Goal: Task Accomplishment & Management: Complete application form

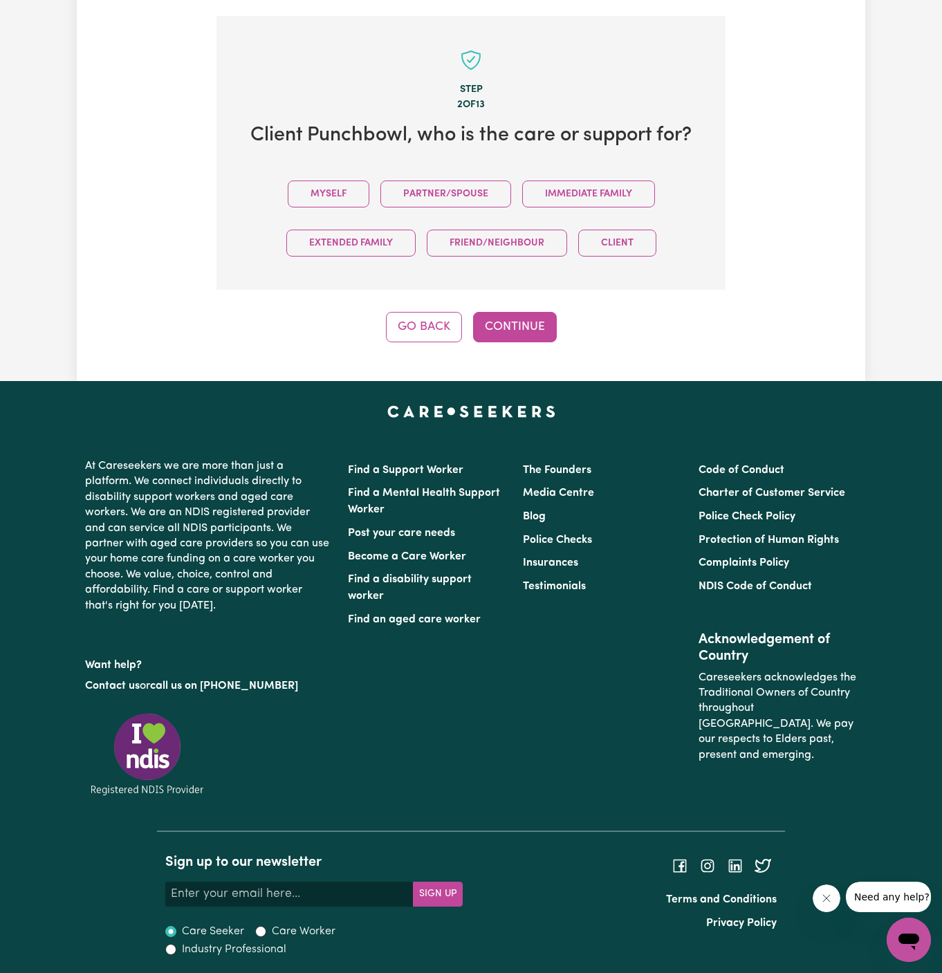
drag, startPoint x: 312, startPoint y: 188, endPoint x: 371, endPoint y: 221, distance: 67.5
click at [313, 188] on button "Myself" at bounding box center [329, 193] width 82 height 27
click at [493, 313] on button "Continue" at bounding box center [515, 327] width 84 height 30
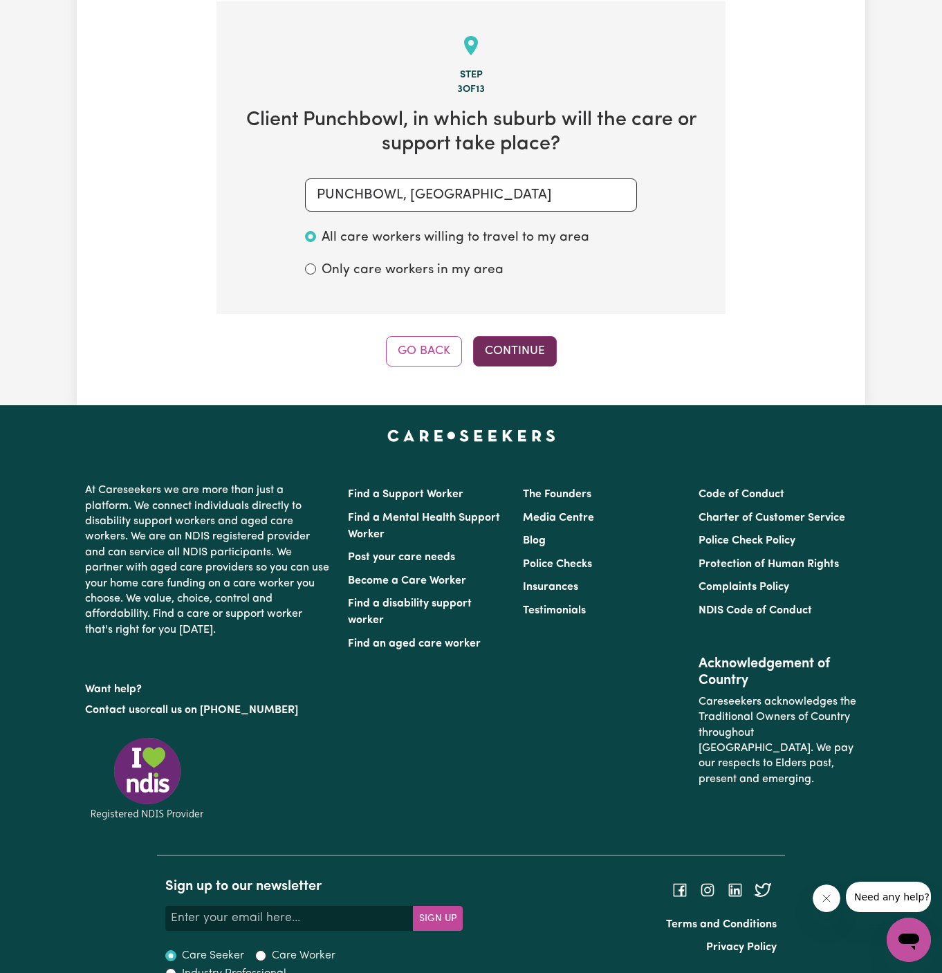
click at [501, 358] on button "Continue" at bounding box center [515, 351] width 84 height 30
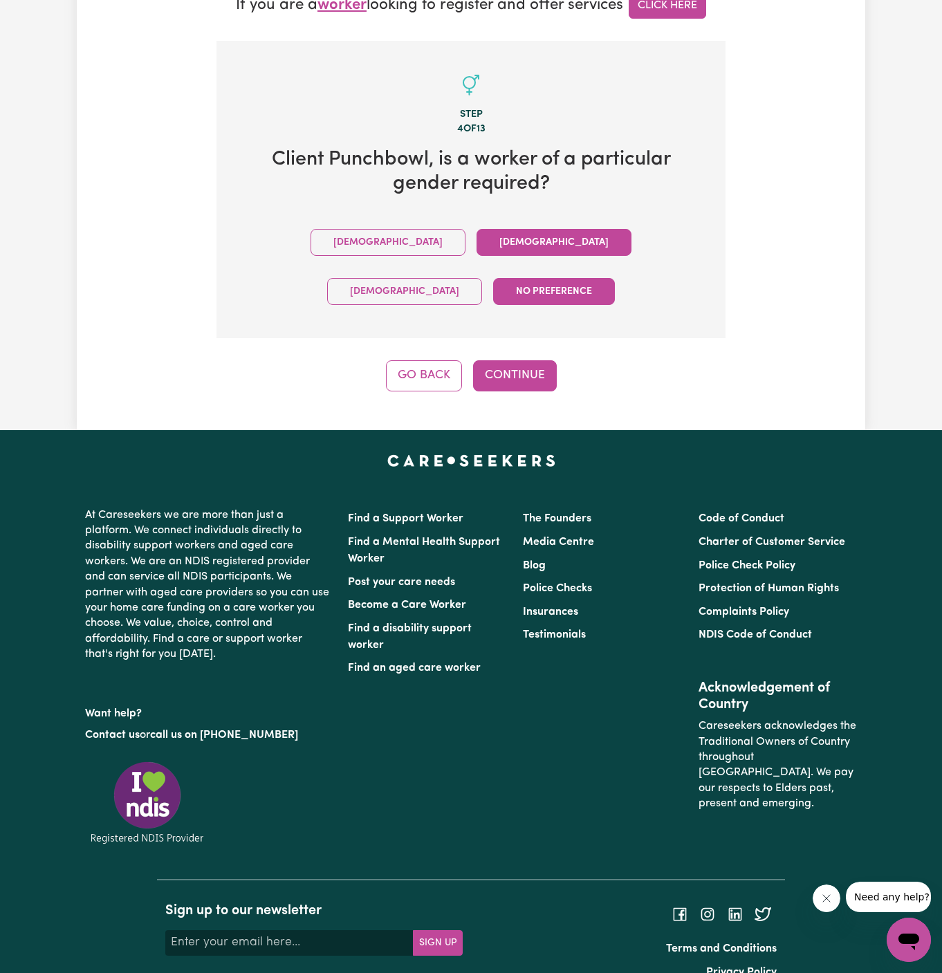
click at [476, 249] on button "Female" at bounding box center [553, 242] width 155 height 27
click at [512, 360] on button "Continue" at bounding box center [515, 375] width 84 height 30
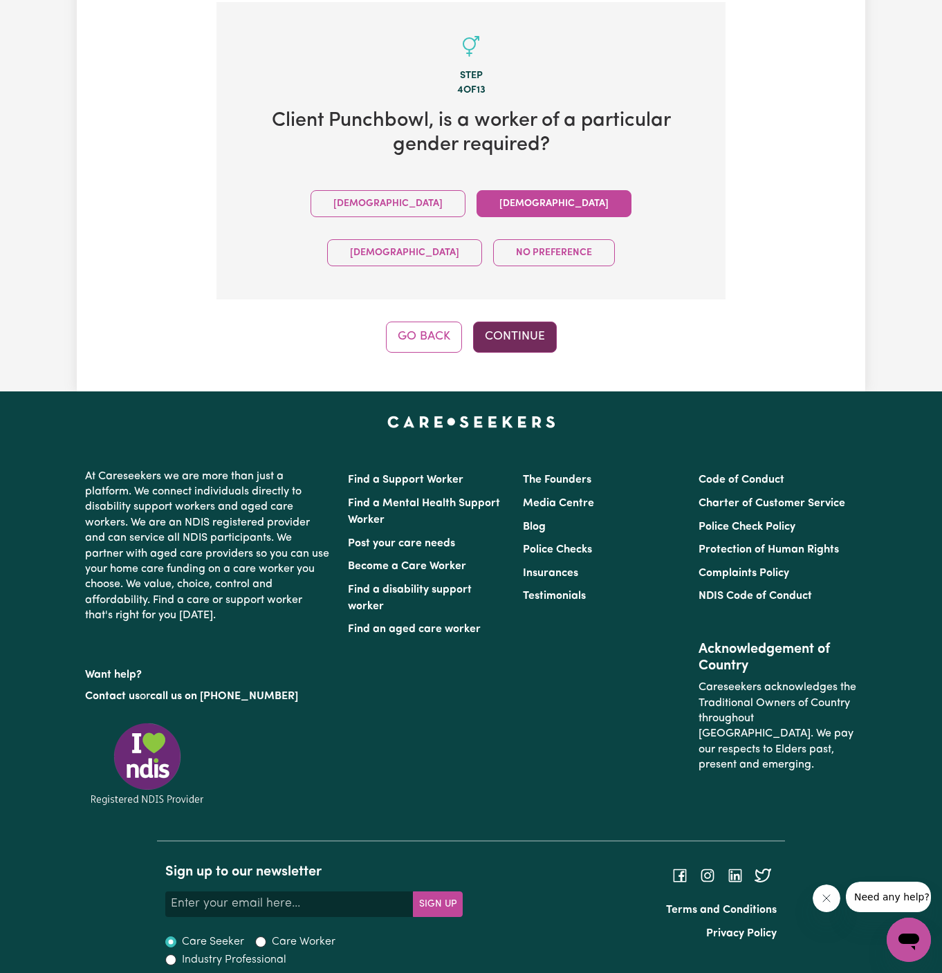
scroll to position [490, 0]
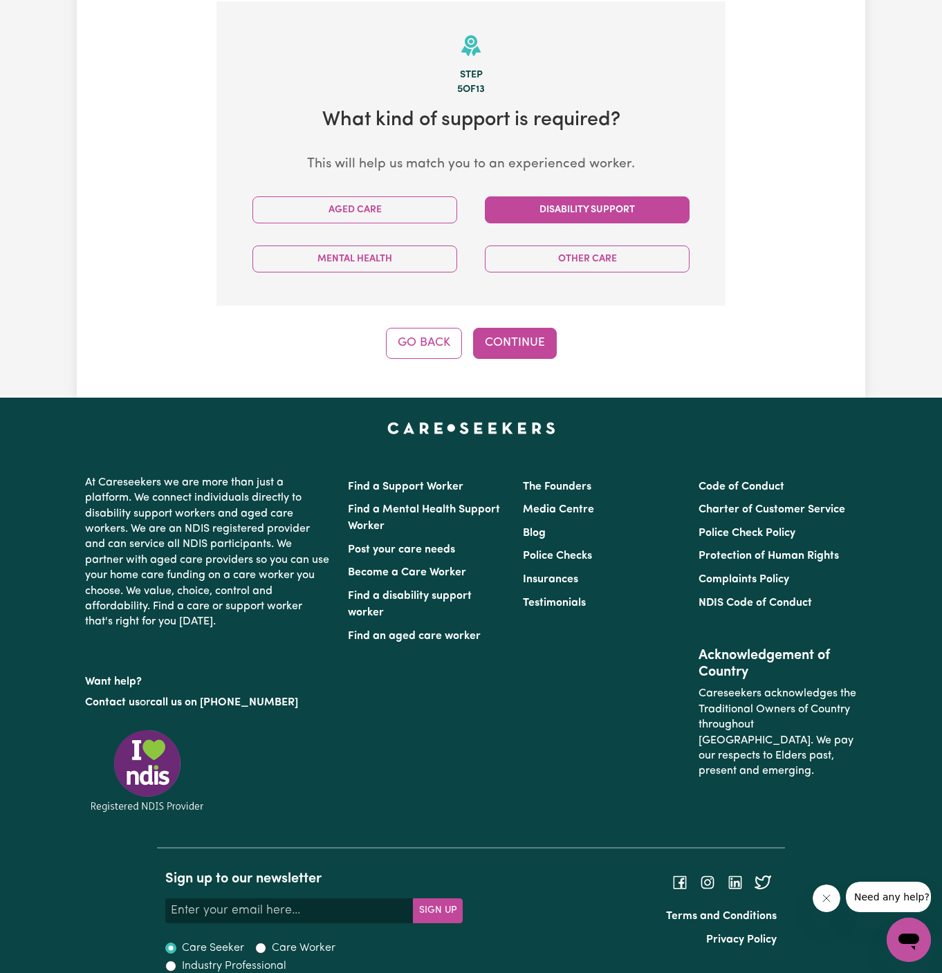
click at [585, 220] on button "Disability Support" at bounding box center [587, 209] width 205 height 27
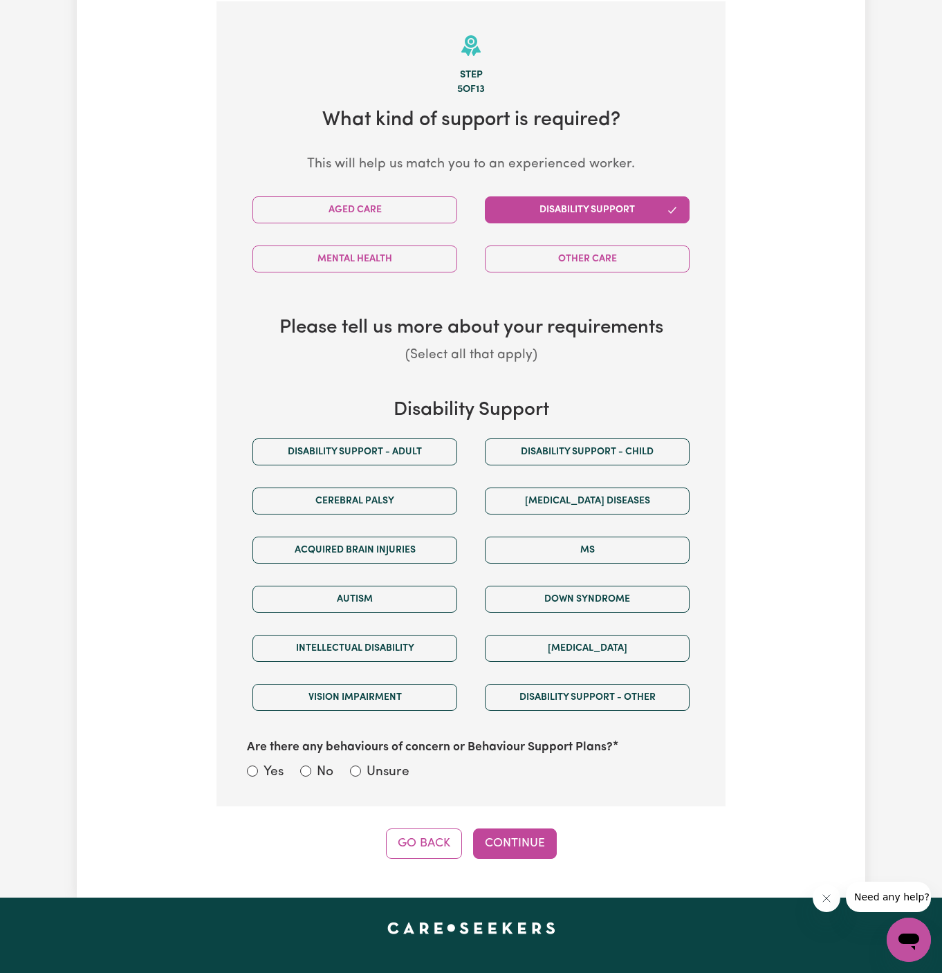
click at [420, 465] on div "Disability support - Adult" at bounding box center [355, 451] width 232 height 49
click at [410, 425] on div "Disability Support Disability support - Adult Disability support - Child Cerebr…" at bounding box center [471, 591] width 465 height 385
click at [402, 441] on button "Disability support - Adult" at bounding box center [354, 451] width 205 height 27
click at [368, 763] on label "Unsure" at bounding box center [387, 773] width 43 height 20
click at [361, 765] on input "Unsure" at bounding box center [355, 770] width 11 height 11
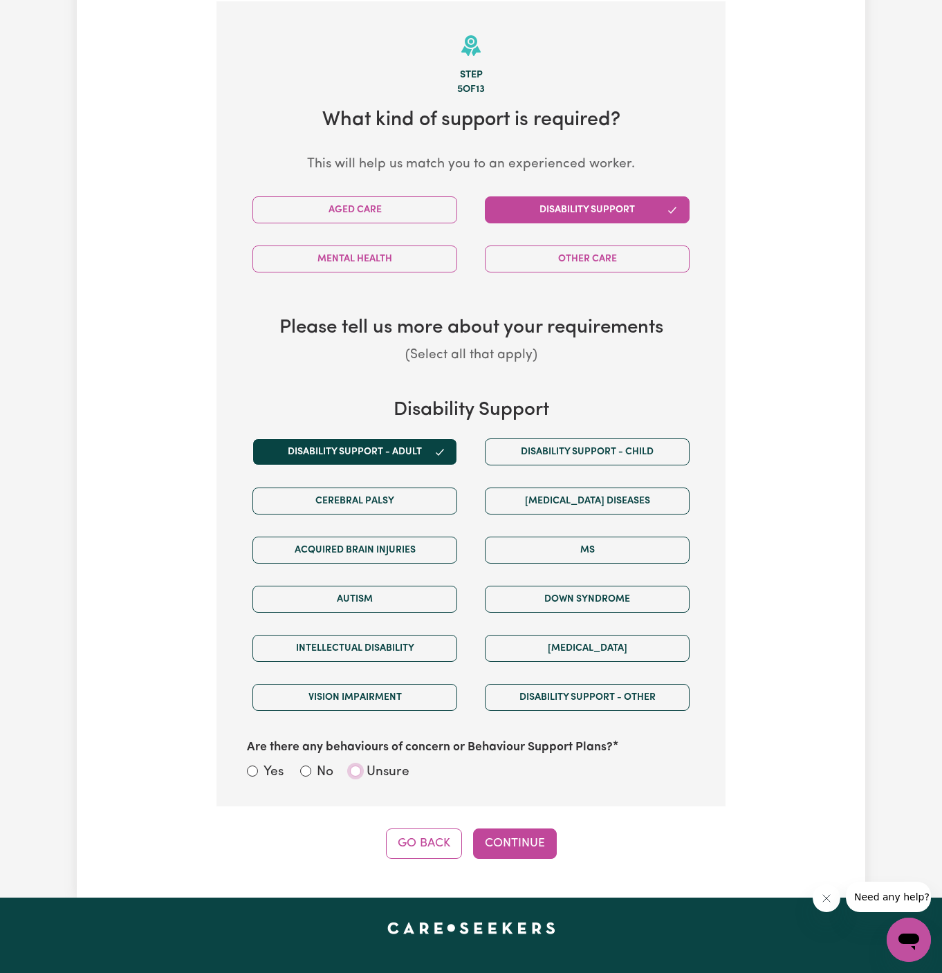
radio input "true"
click at [501, 832] on button "Continue" at bounding box center [515, 843] width 84 height 30
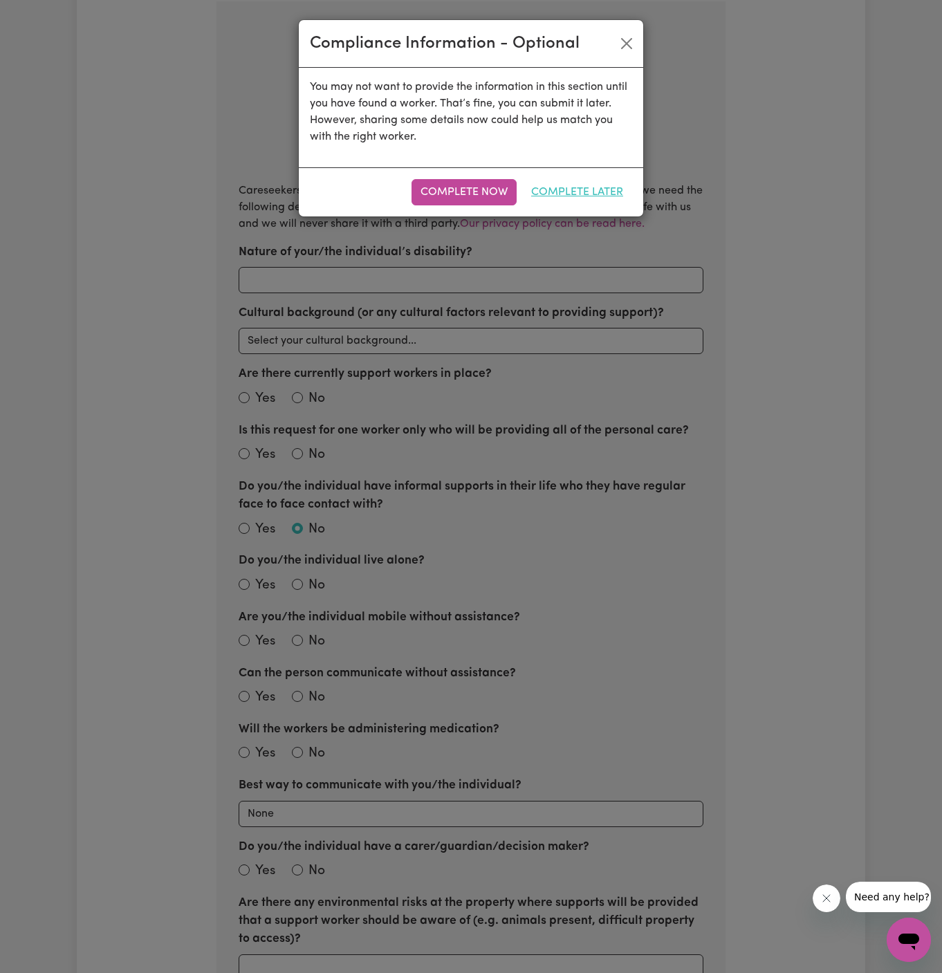
click at [559, 195] on button "Complete Later" at bounding box center [577, 192] width 110 height 26
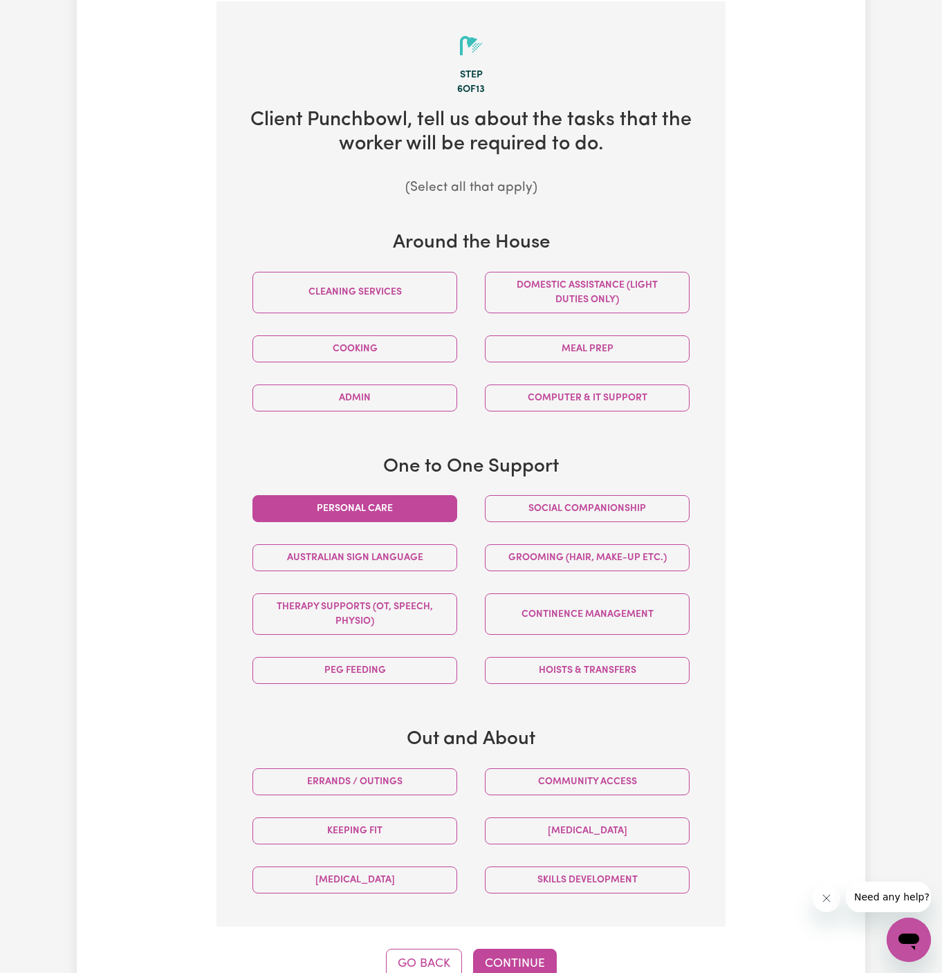
click at [398, 504] on button "Personal care" at bounding box center [354, 508] width 205 height 27
click at [570, 490] on div "Social companionship" at bounding box center [587, 508] width 232 height 49
click at [598, 306] on button "Domestic assistance (light duties only)" at bounding box center [587, 292] width 205 height 41
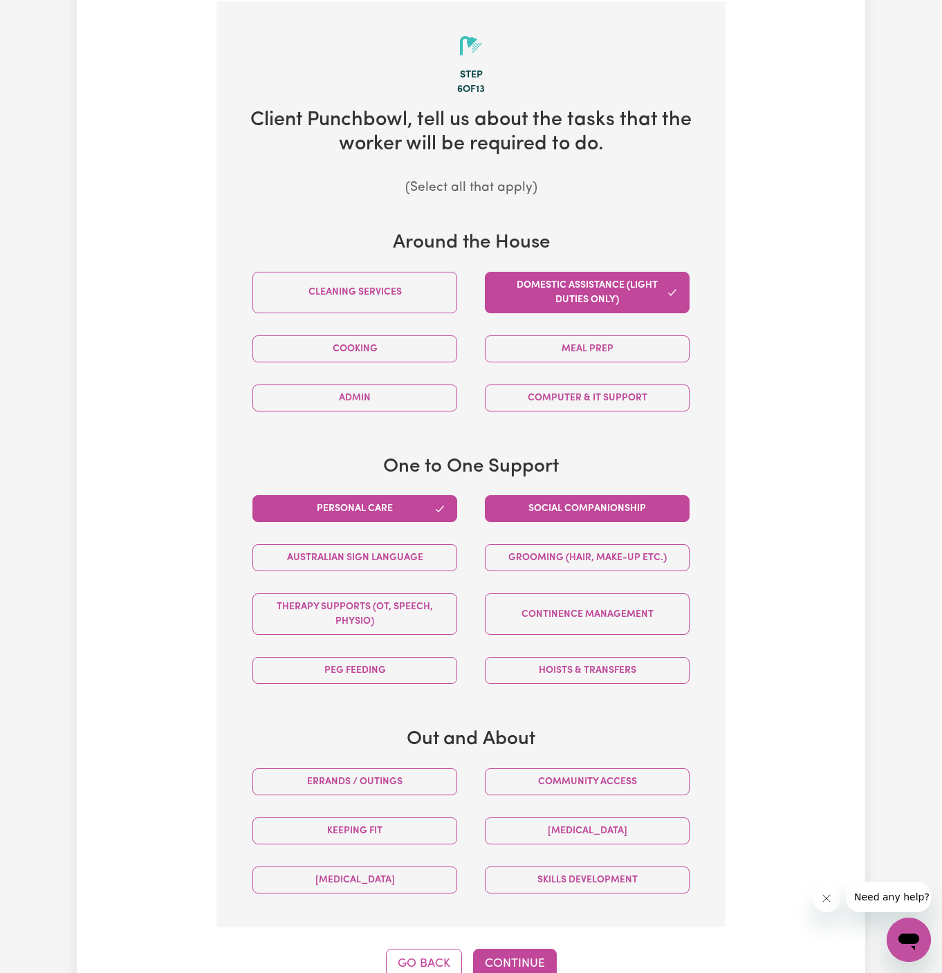
click at [605, 499] on button "Social companionship" at bounding box center [587, 508] width 205 height 27
click at [590, 785] on button "Community access" at bounding box center [587, 781] width 205 height 27
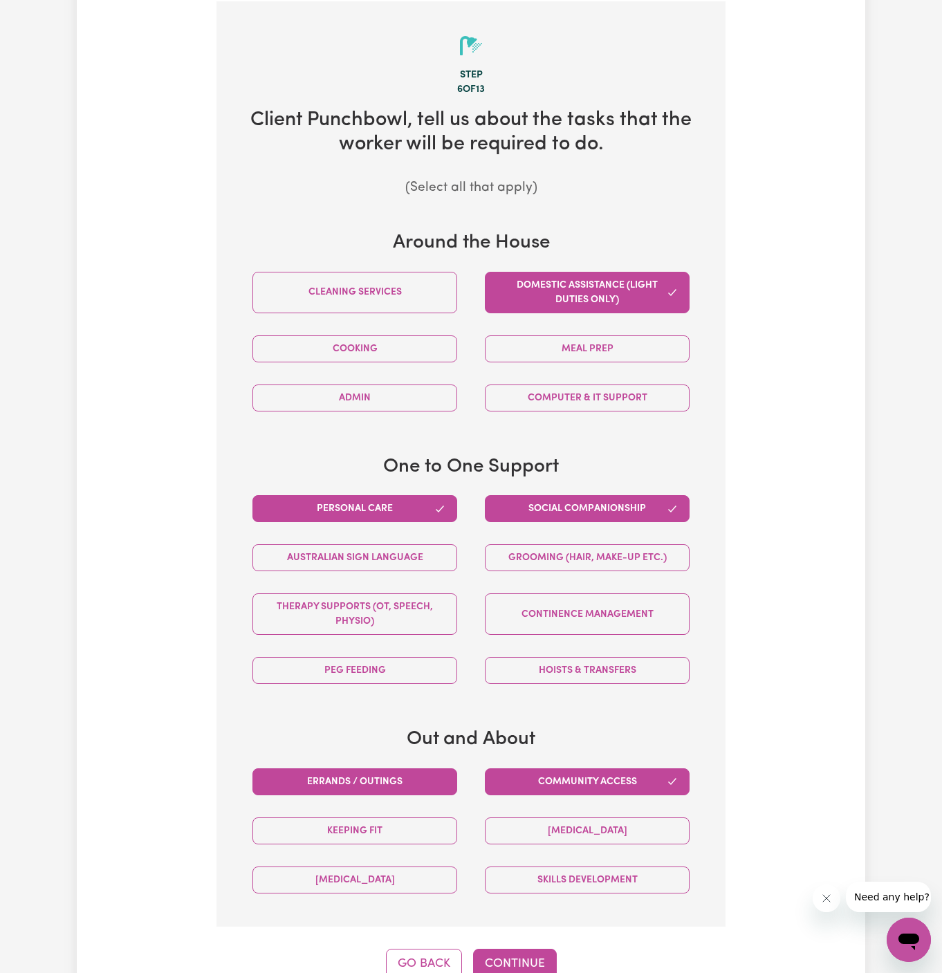
click at [358, 771] on button "Errands / Outings" at bounding box center [354, 781] width 205 height 27
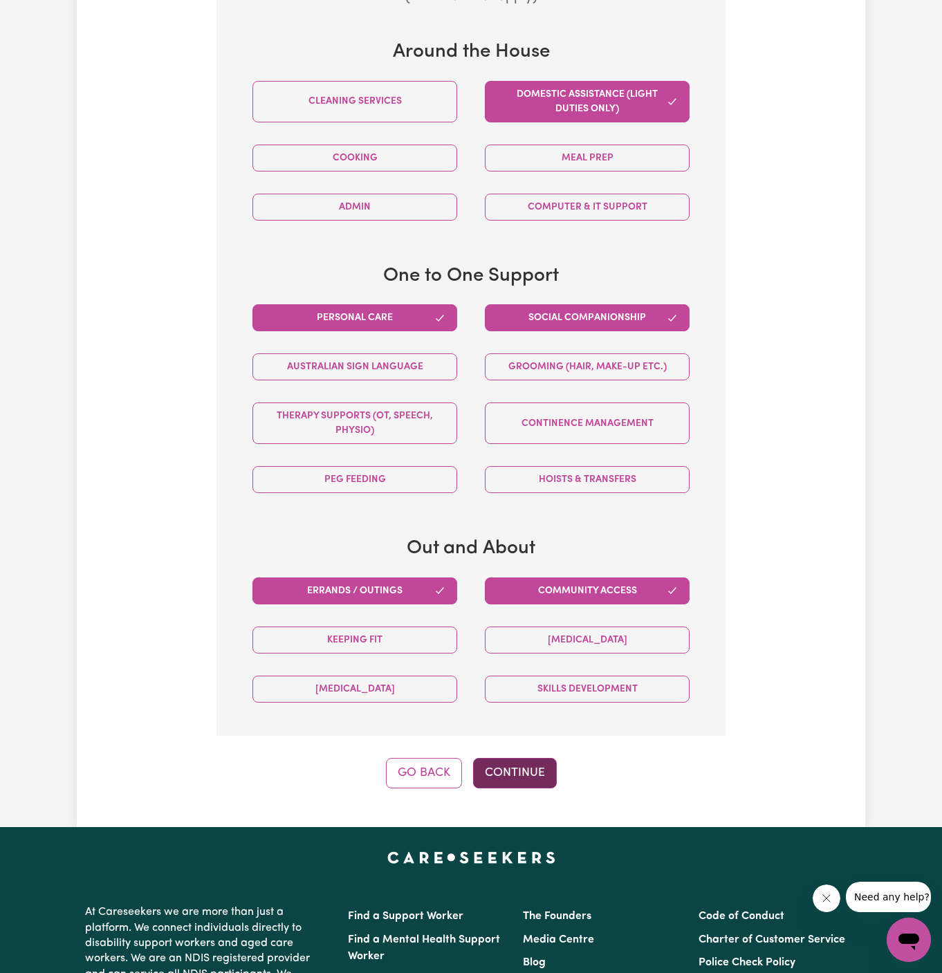
click at [499, 761] on button "Continue" at bounding box center [515, 773] width 84 height 30
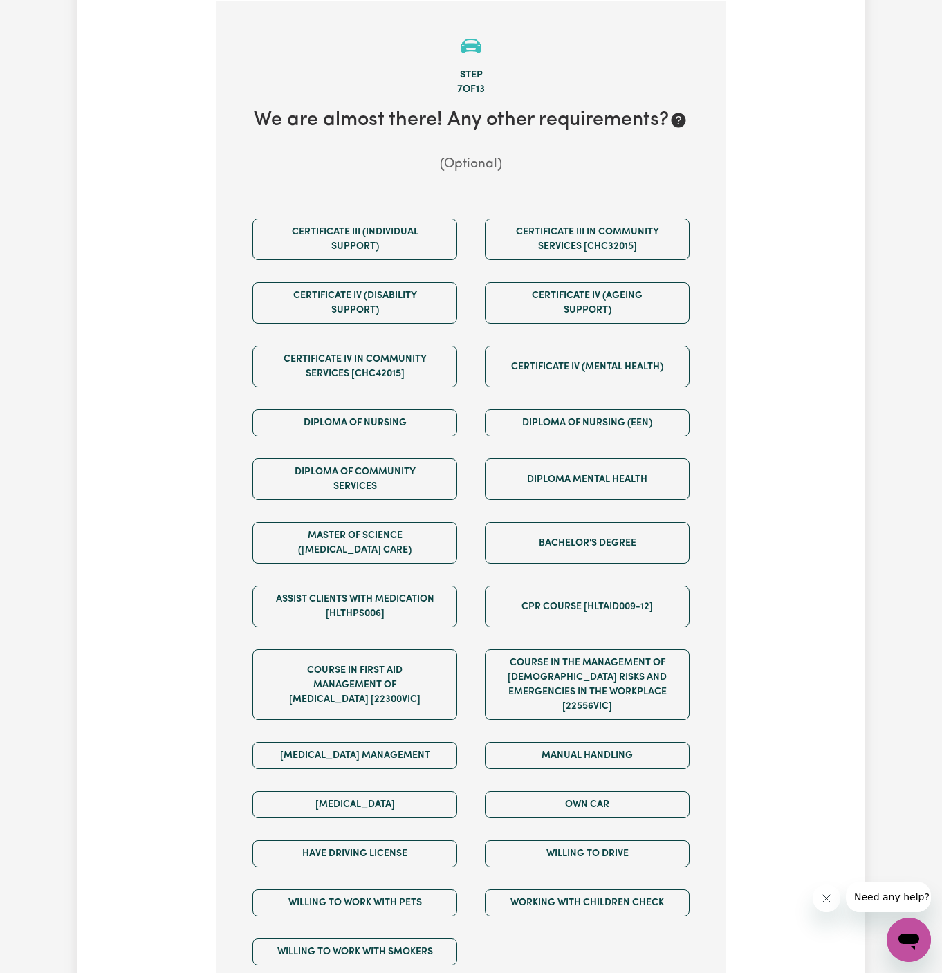
scroll to position [720, 0]
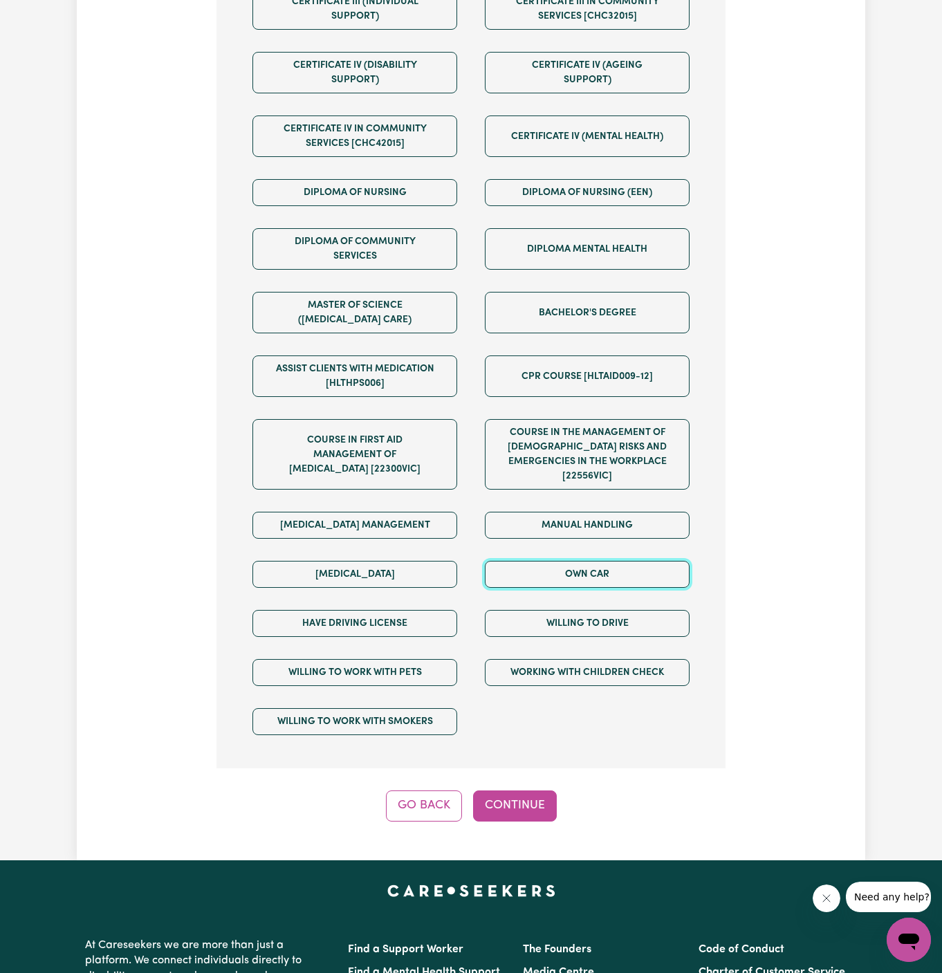
drag, startPoint x: 603, startPoint y: 557, endPoint x: 603, endPoint y: 586, distance: 29.7
click at [603, 561] on button "Own Car" at bounding box center [587, 574] width 205 height 27
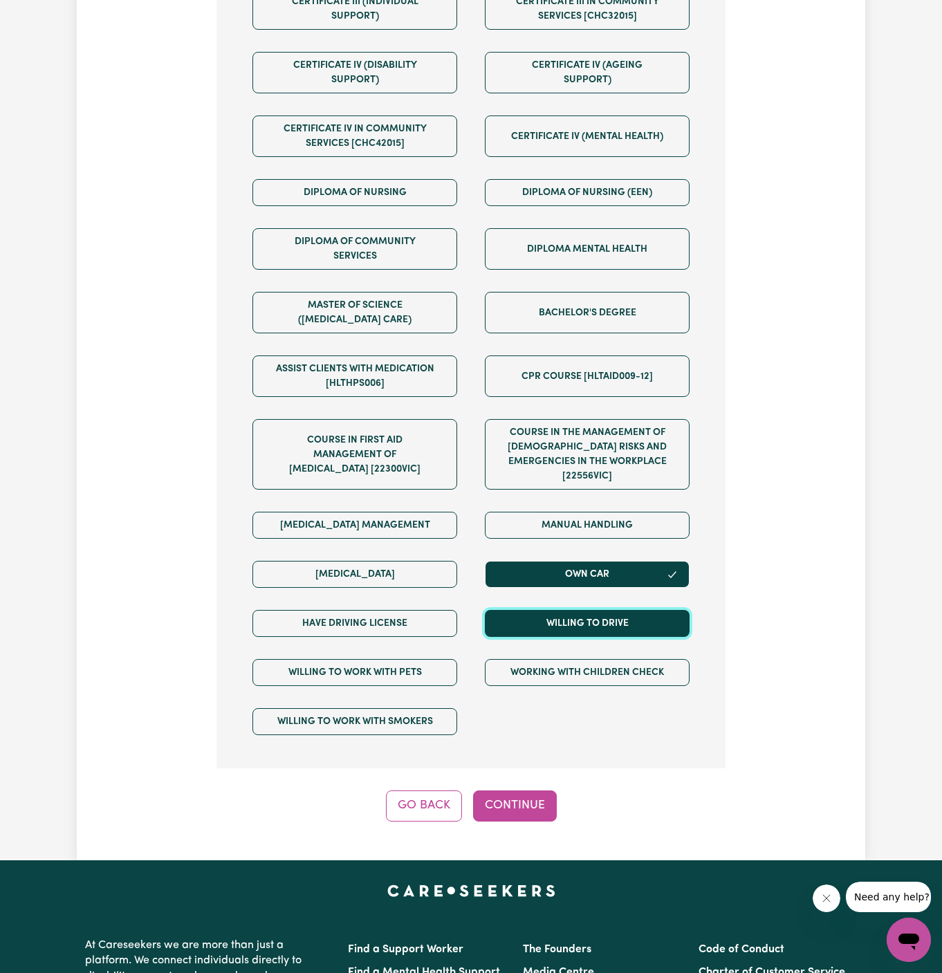
click at [603, 610] on button "Willing to drive" at bounding box center [587, 623] width 205 height 27
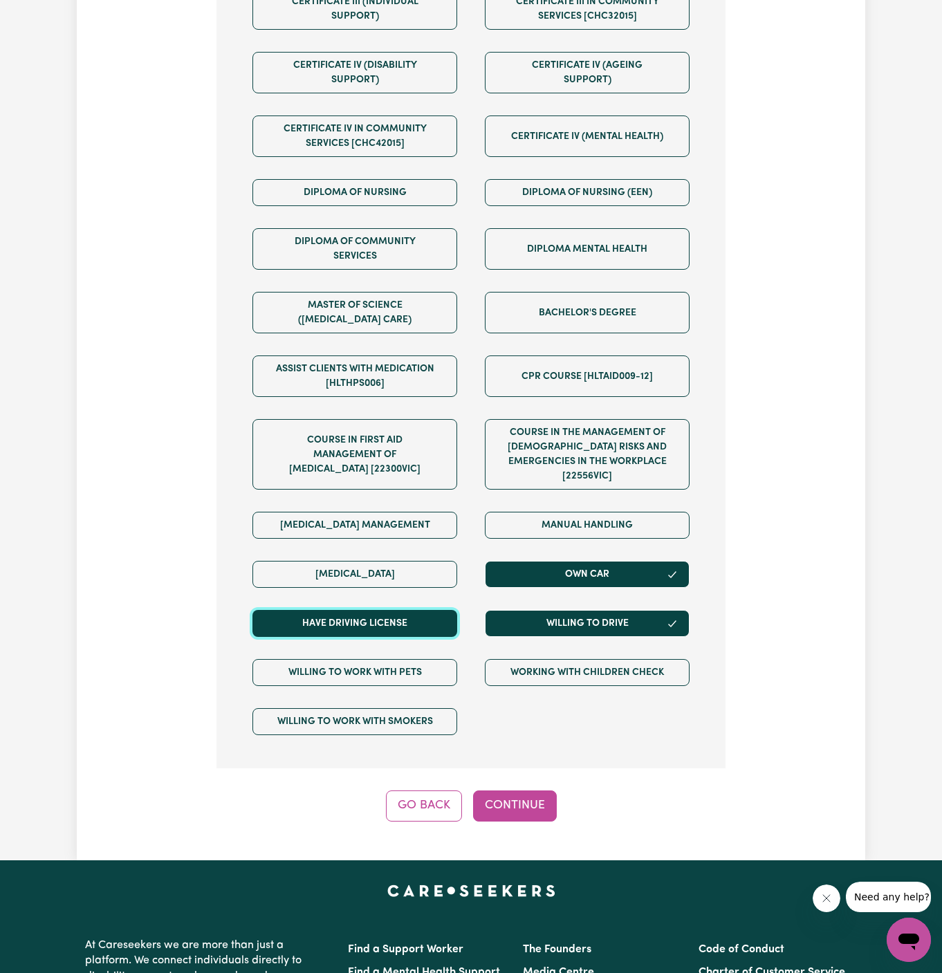
click at [450, 610] on button "Have driving license" at bounding box center [354, 623] width 205 height 27
click at [506, 790] on button "Continue" at bounding box center [515, 805] width 84 height 30
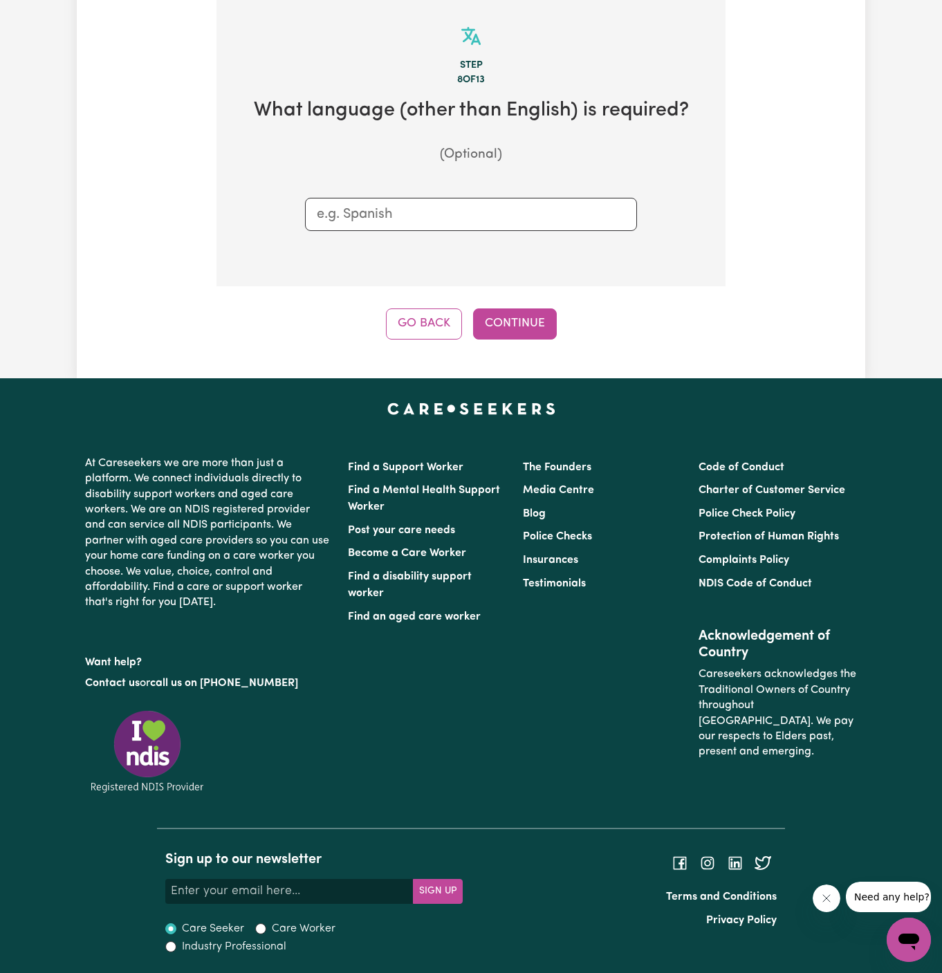
scroll to position [490, 0]
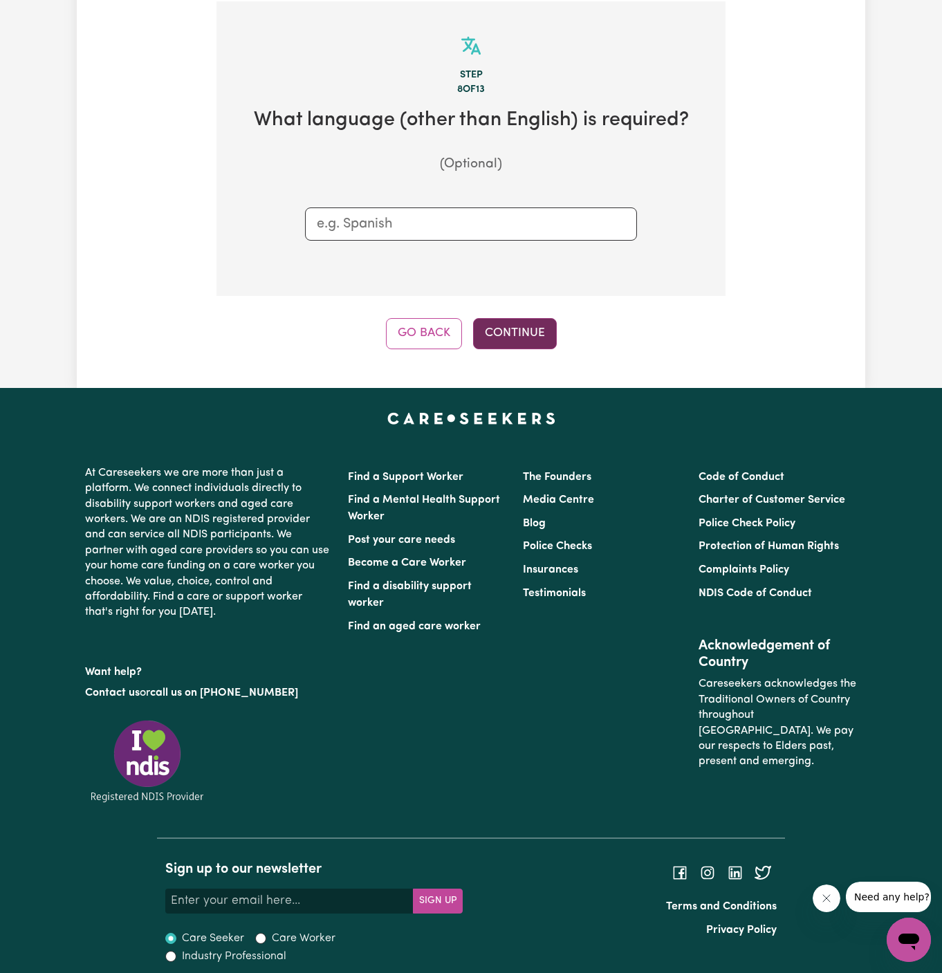
click at [509, 323] on button "Continue" at bounding box center [515, 333] width 84 height 30
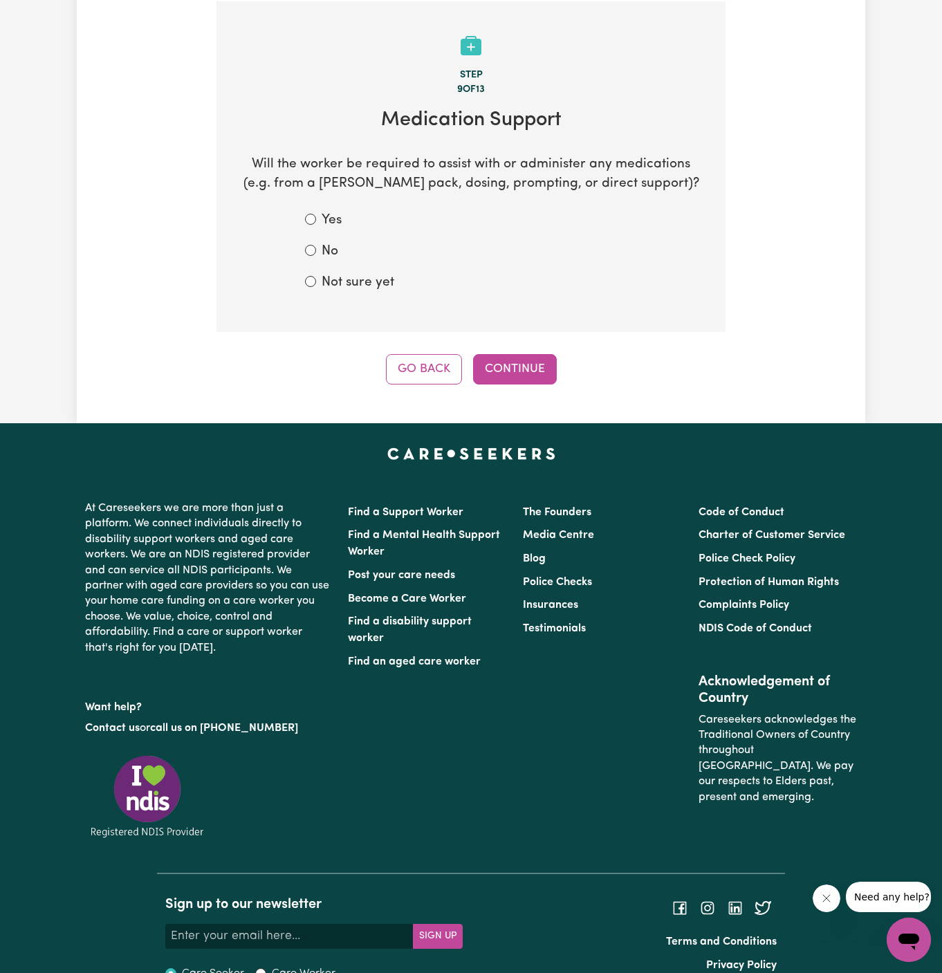
click at [330, 253] on label "No" at bounding box center [329, 252] width 17 height 20
click at [316, 253] on input "No" at bounding box center [310, 250] width 11 height 11
radio input "true"
click at [344, 299] on section "Step 9 of 13 Medication Support Will the worker be required to assist with or a…" at bounding box center [470, 166] width 509 height 330
click at [354, 290] on label "Not sure yet" at bounding box center [357, 283] width 73 height 20
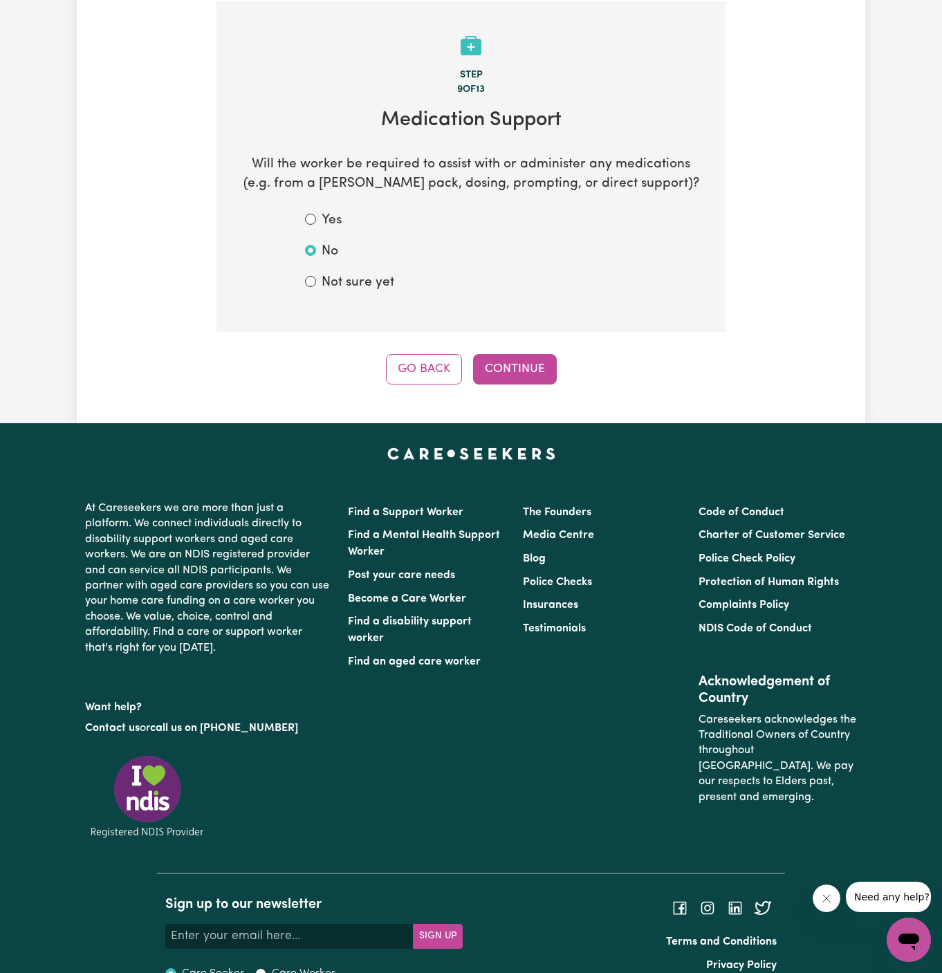
click at [316, 287] on input "Not sure yet" at bounding box center [310, 281] width 11 height 11
radio input "true"
click at [524, 378] on button "Continue" at bounding box center [515, 369] width 84 height 30
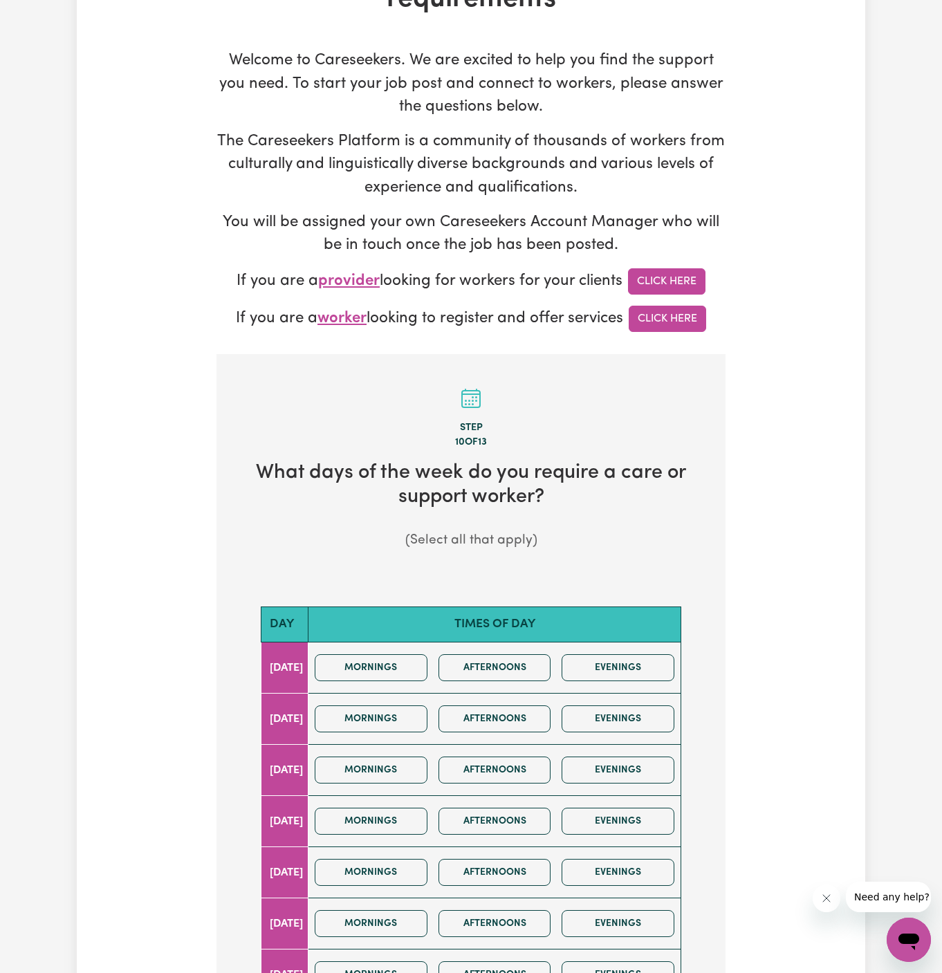
scroll to position [324, 0]
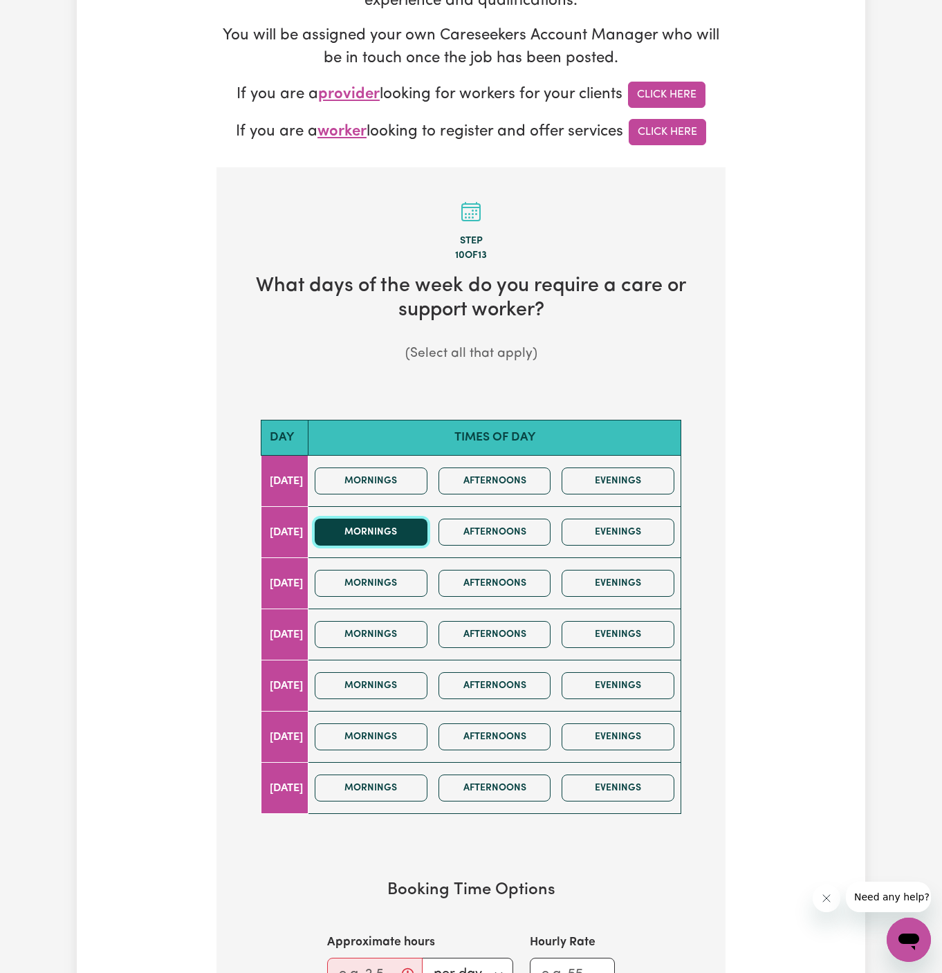
click at [409, 532] on button "Mornings" at bounding box center [371, 532] width 113 height 27
click at [481, 534] on button "Afternoons" at bounding box center [494, 532] width 113 height 27
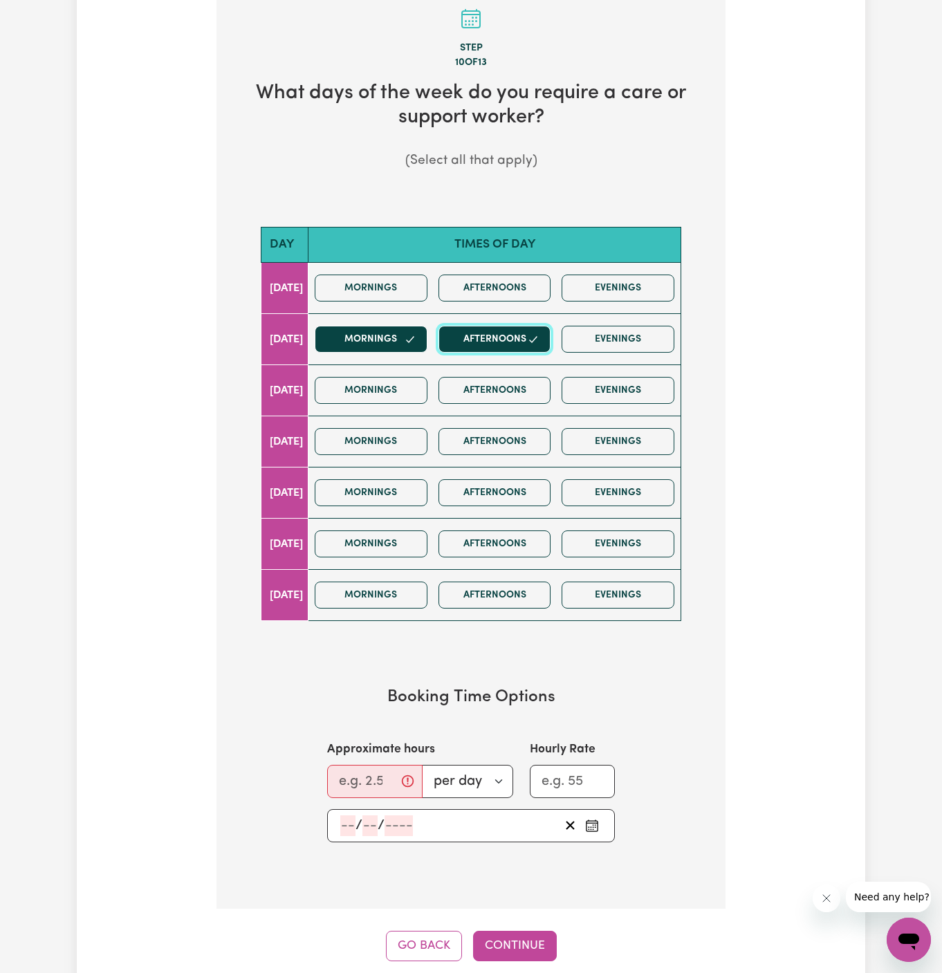
scroll to position [581, 0]
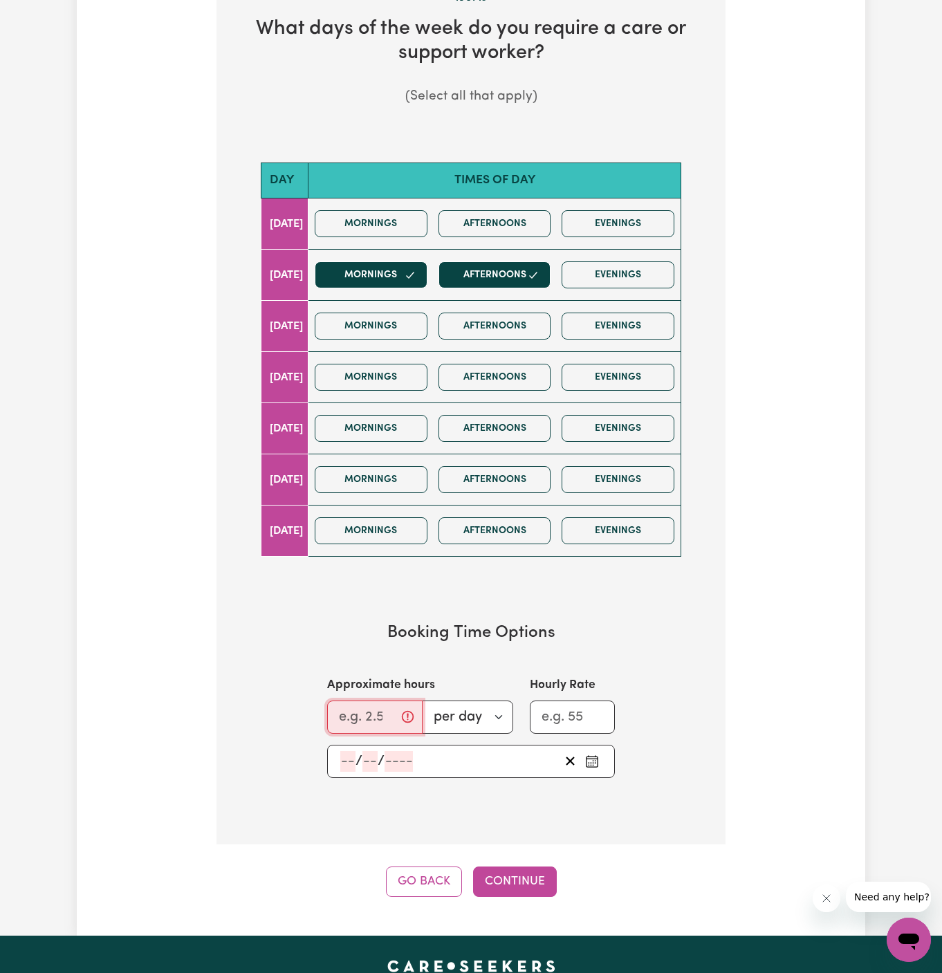
click at [357, 711] on input "Approximate hours" at bounding box center [374, 716] width 95 height 33
drag, startPoint x: 348, startPoint y: 707, endPoint x: 313, endPoint y: 711, distance: 34.7
click at [313, 711] on div "Approximate hours 2 per day per week Hourly Rate" at bounding box center [471, 704] width 354 height 57
type input "3"
click at [341, 753] on input "number" at bounding box center [347, 761] width 15 height 21
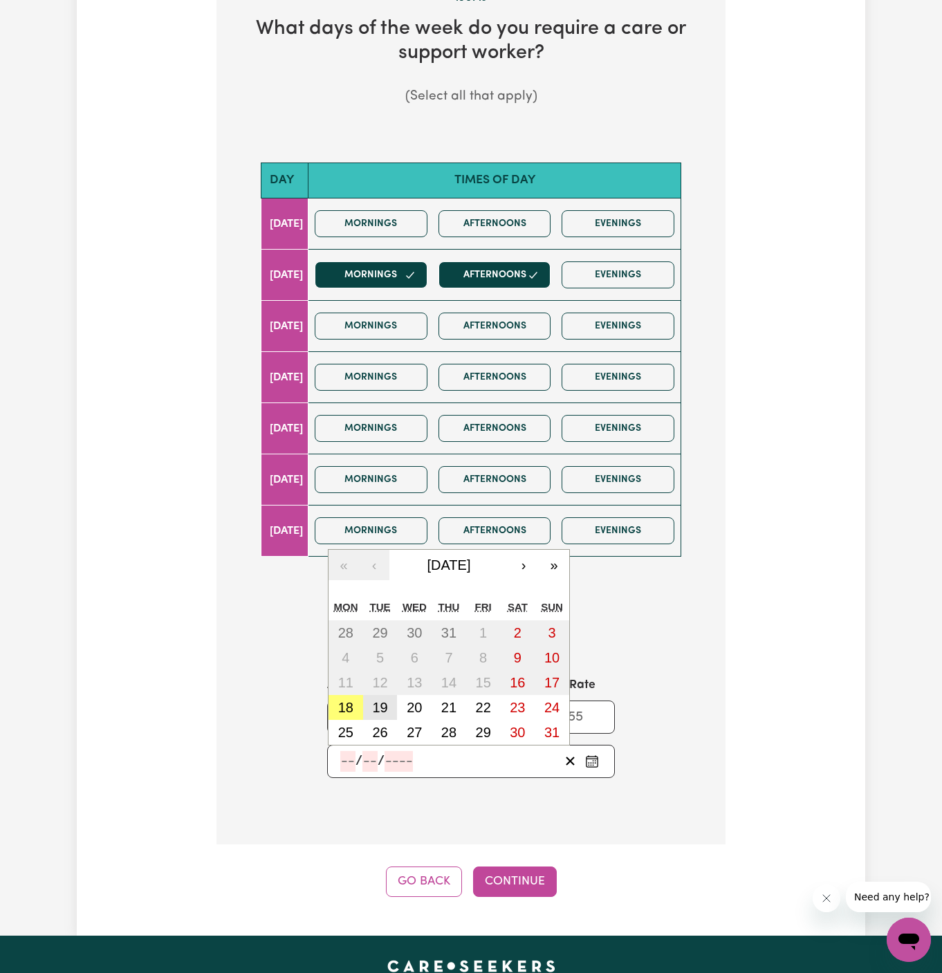
click at [375, 708] on abbr "19" at bounding box center [379, 707] width 15 height 15
type input "2025-08-19"
type input "19"
type input "8"
type input "2025"
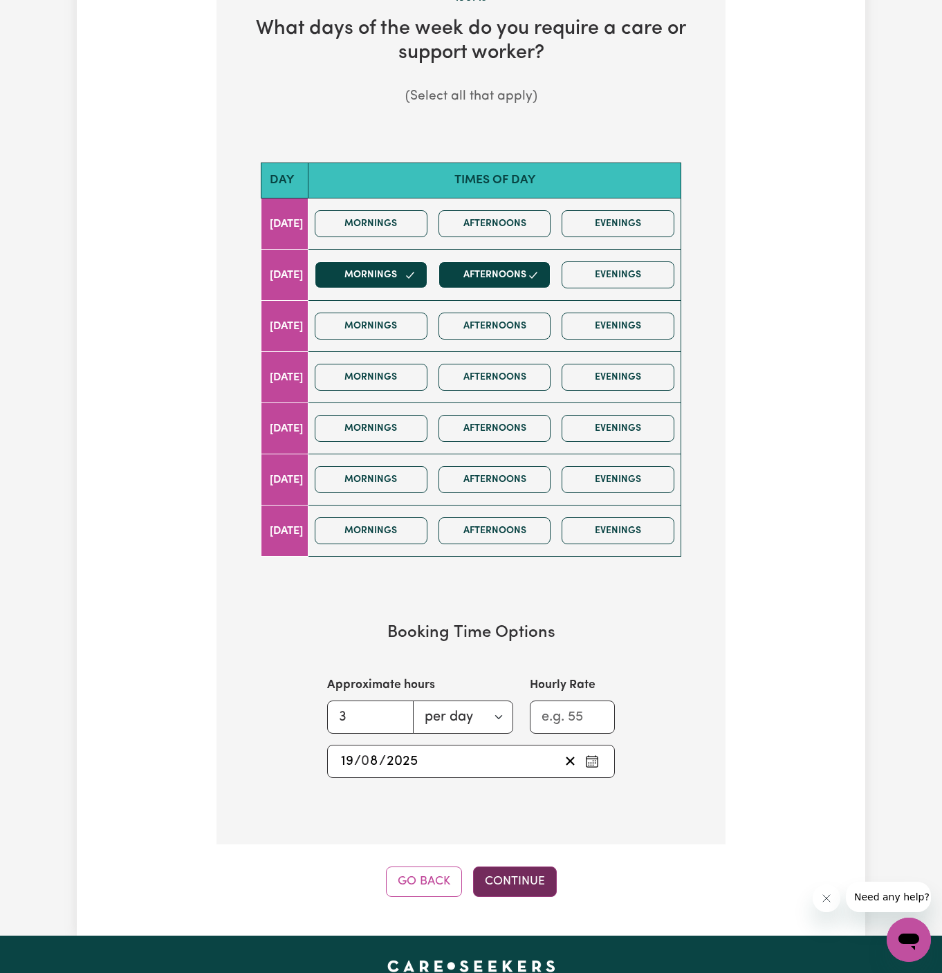
click at [539, 866] on button "Continue" at bounding box center [515, 881] width 84 height 30
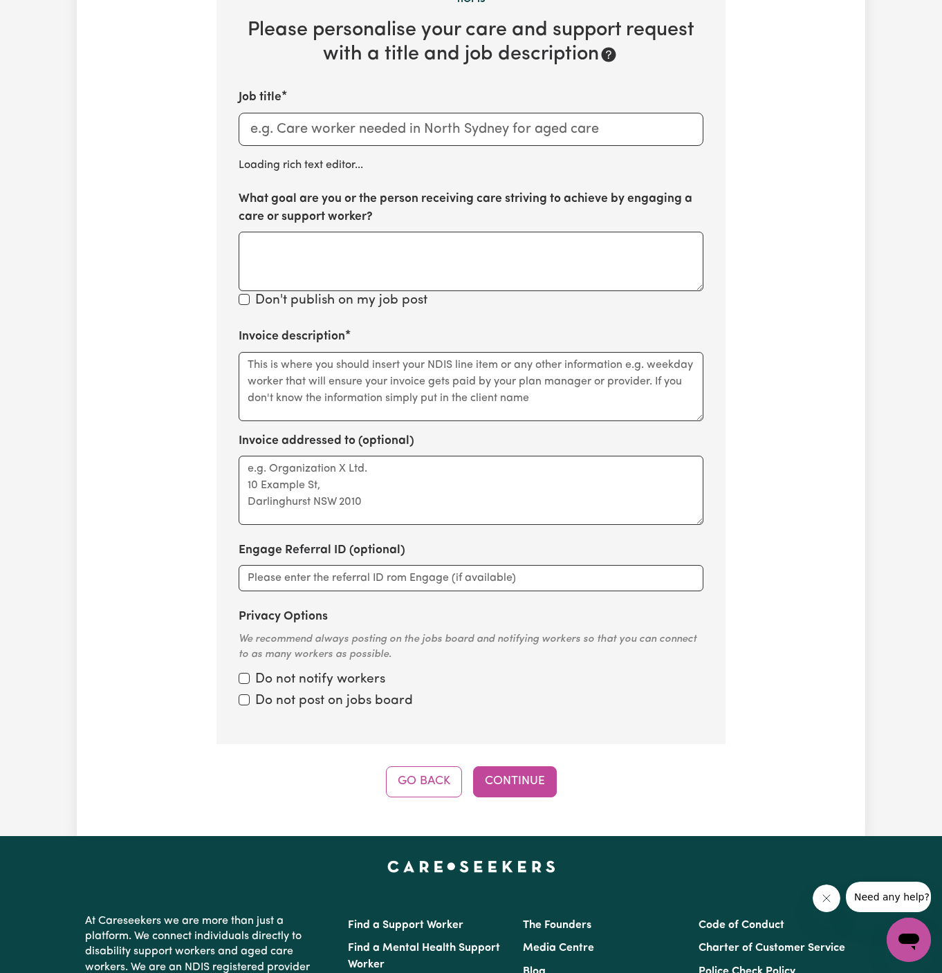
scroll to position [490, 0]
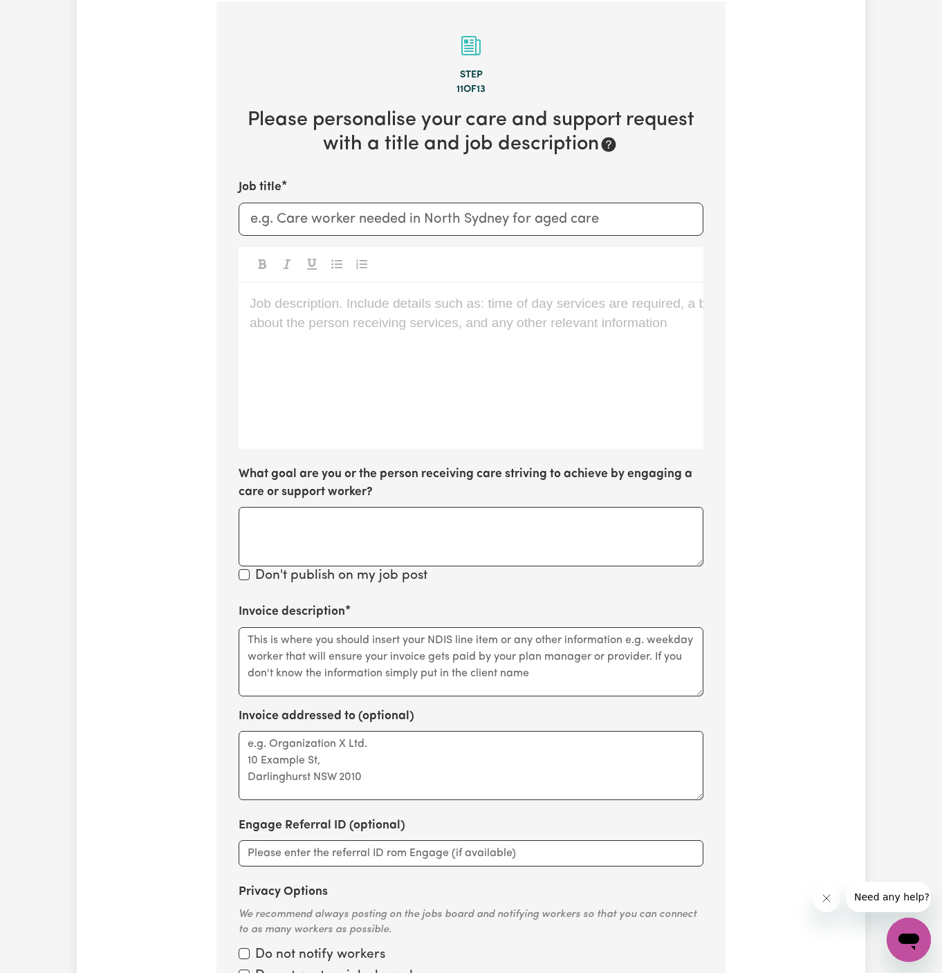
click at [599, 376] on div "Job description. Include details such as: time of day services are required, a …" at bounding box center [471, 366] width 465 height 166
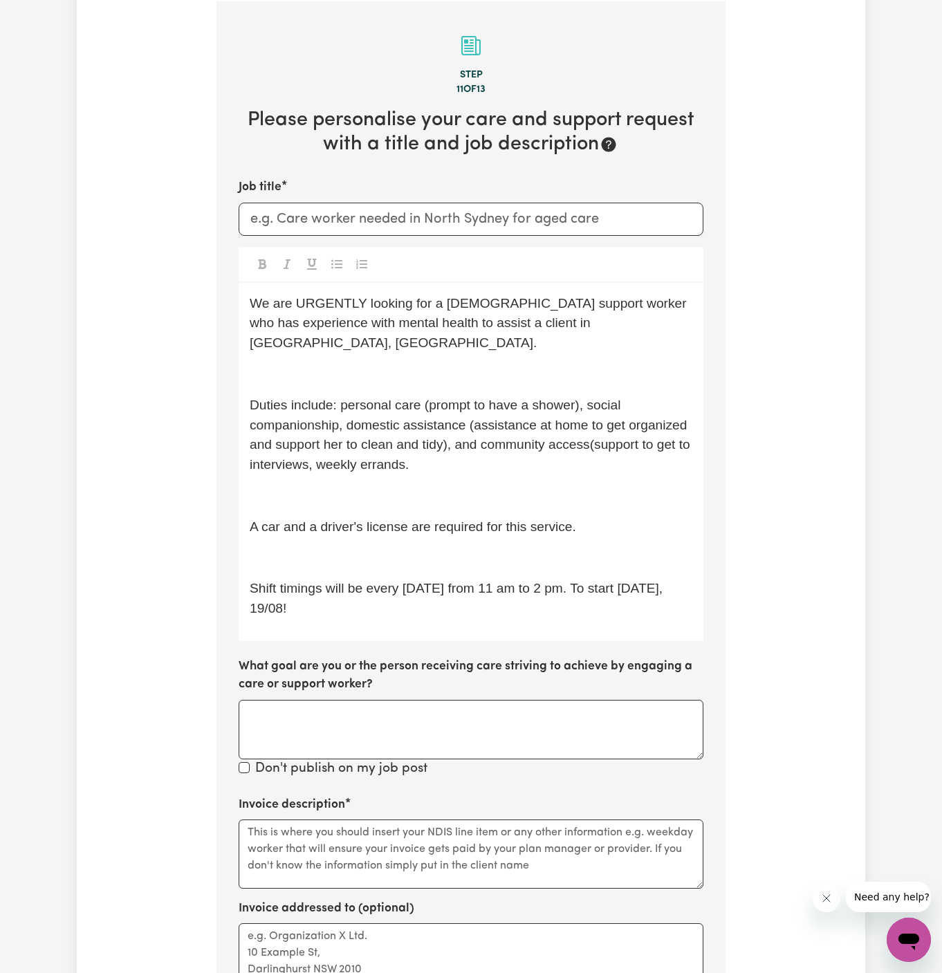
click at [439, 364] on div "We are URGENTLY looking for a female support worker who has experience with men…" at bounding box center [471, 462] width 465 height 358
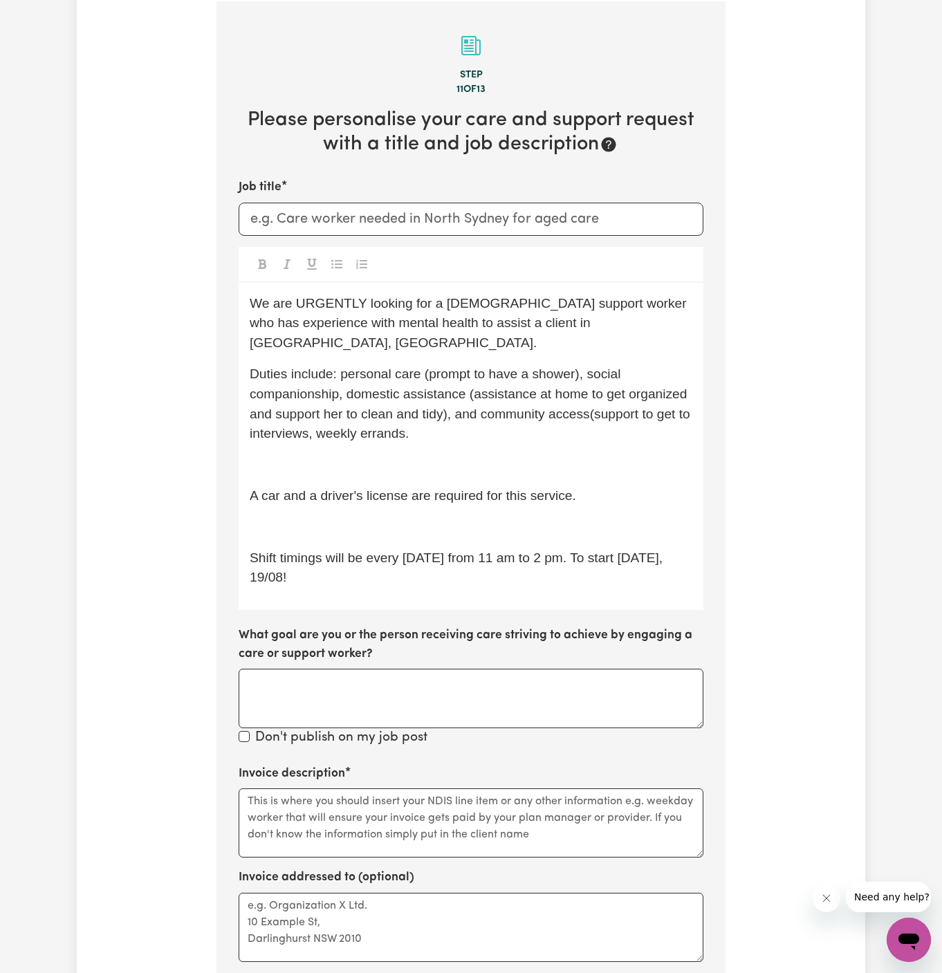
click at [429, 413] on p "Duties include: personal care (prompt to have a shower), social companionship, …" at bounding box center [471, 404] width 442 height 80
click at [429, 429] on div "We are URGENTLY looking for a female support worker who has experience with men…" at bounding box center [471, 447] width 465 height 328
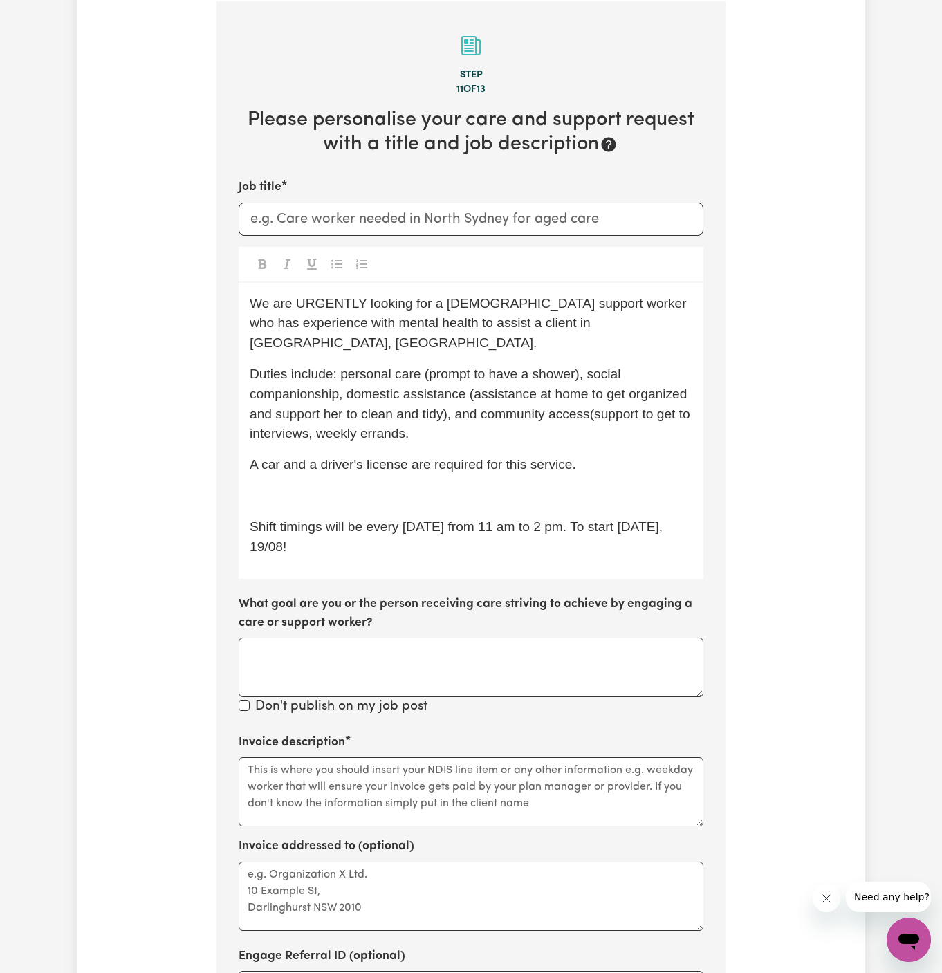
click at [426, 458] on div "We are URGENTLY looking for a female support worker who has experience with men…" at bounding box center [471, 431] width 465 height 297
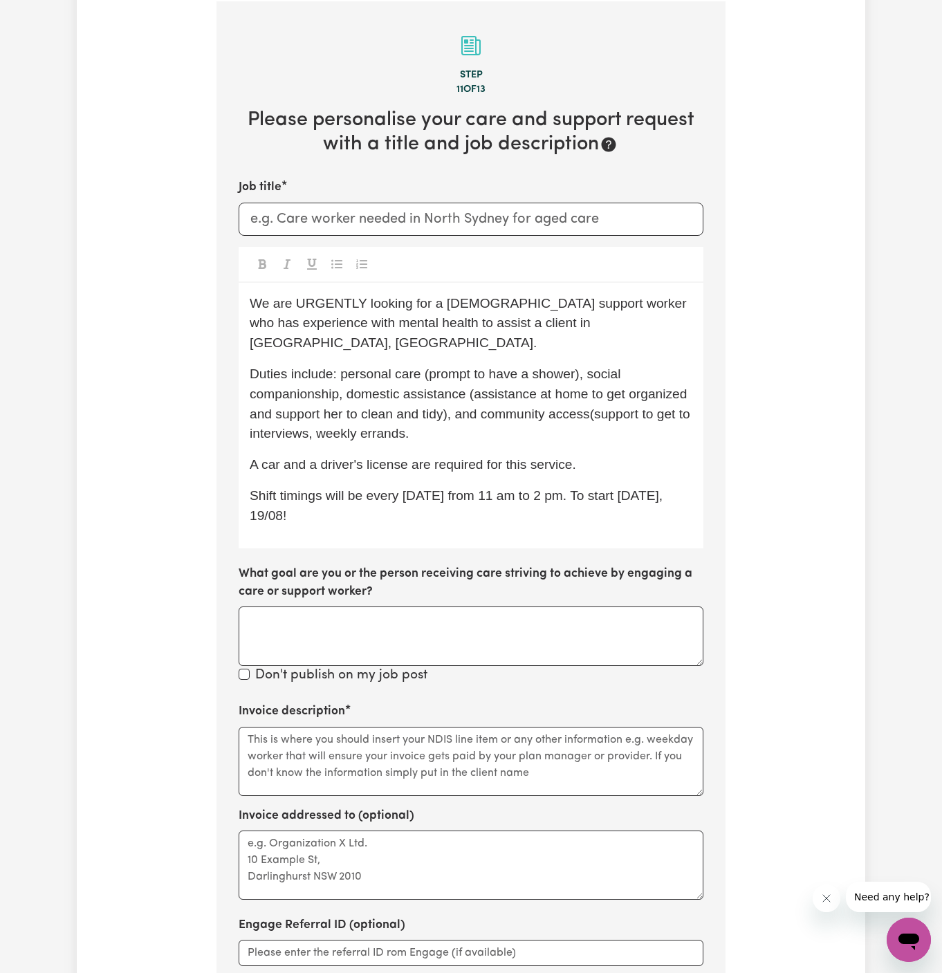
click at [393, 512] on div "We are URGENTLY looking for a female support worker who has experience with men…" at bounding box center [471, 415] width 465 height 265
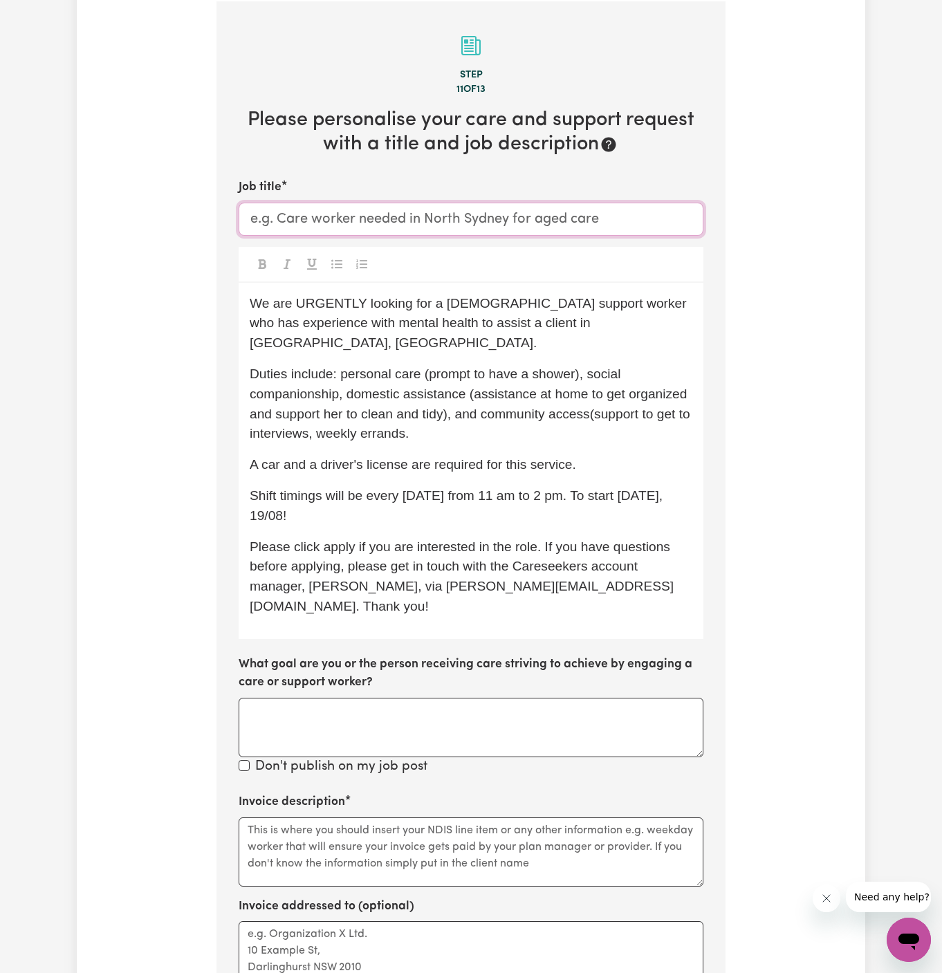
click at [281, 207] on input "Job title" at bounding box center [471, 219] width 465 height 33
click at [477, 321] on span "We are URGENTLY looking for a female support worker who has experience with men…" at bounding box center [470, 323] width 440 height 55
drag, startPoint x: 472, startPoint y: 321, endPoint x: 571, endPoint y: 321, distance: 98.9
click at [571, 321] on span "We are URGENTLY looking for a female support worker who has experience with men…" at bounding box center [470, 323] width 440 height 55
copy span "Punchbowl, NSW"
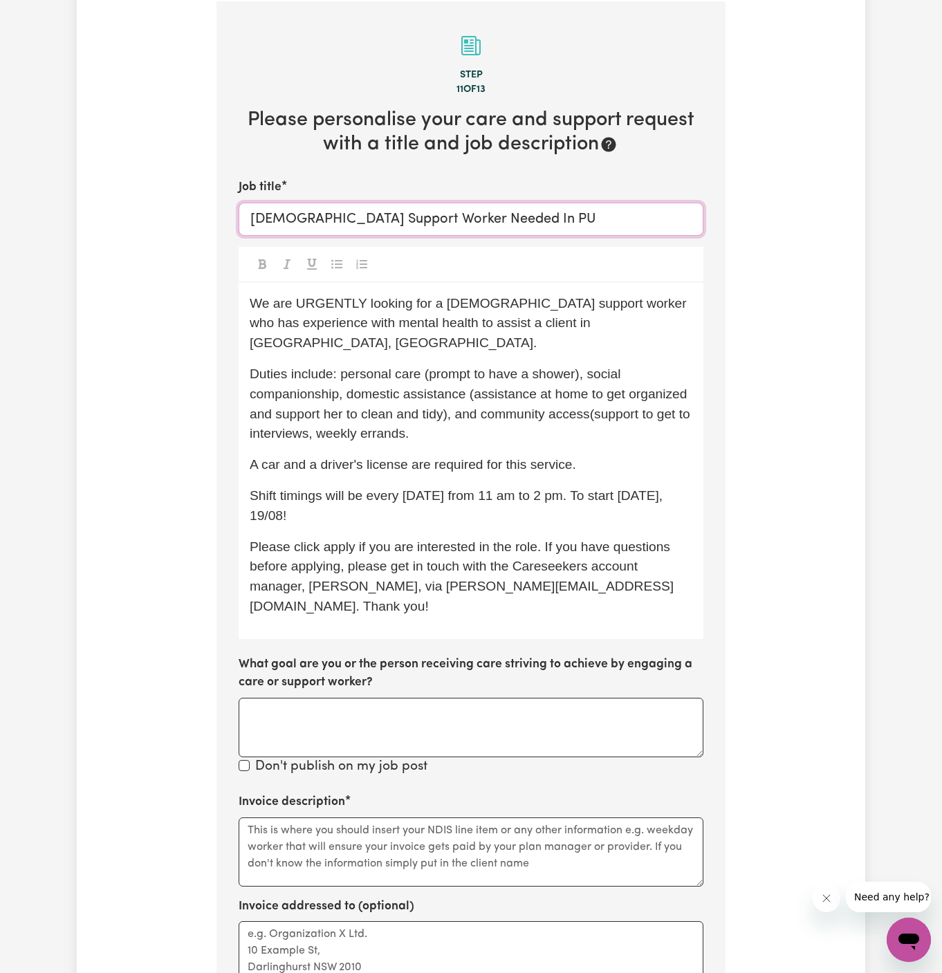
click at [508, 220] on input "Female Support Worker Needed In PU" at bounding box center [471, 219] width 465 height 33
click at [476, 211] on input "Female Support Worker Needed In PU" at bounding box center [471, 219] width 465 height 33
paste input "unchbowl, NSW"
type input "Female Support Worker Needed In Punchbowl, NSW"
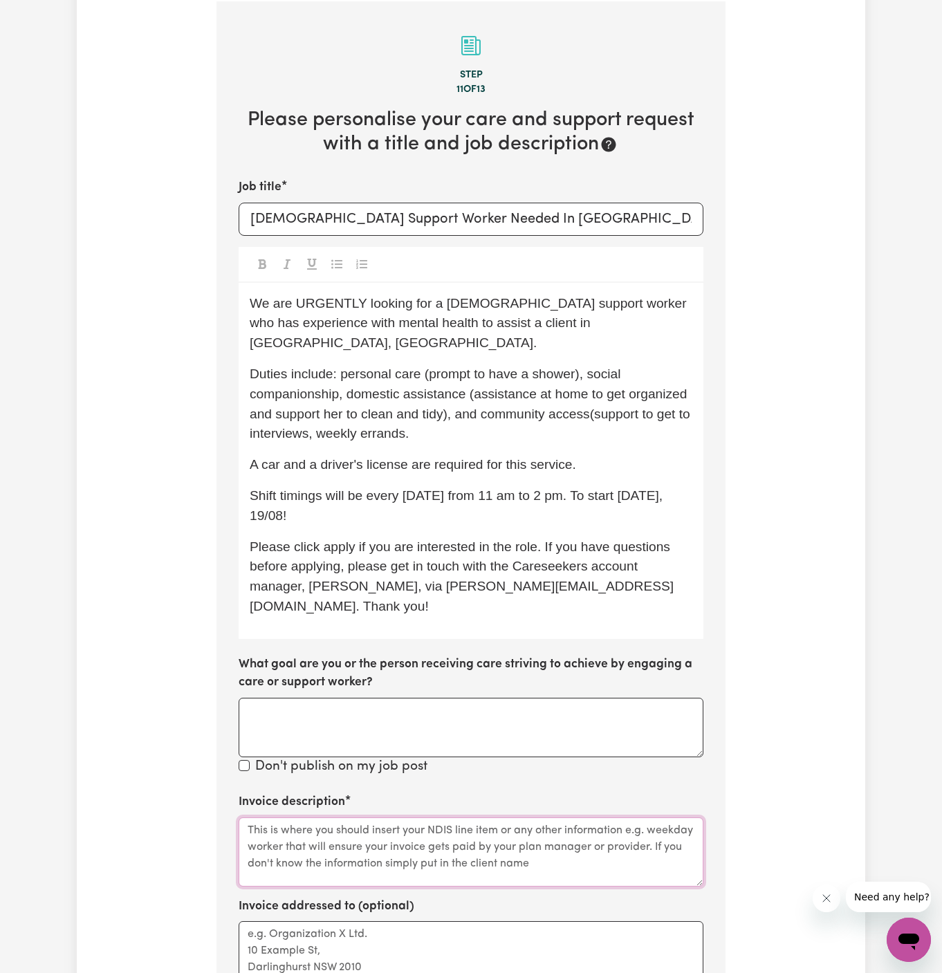
click at [521, 817] on textarea "Invoice description" at bounding box center [471, 851] width 465 height 69
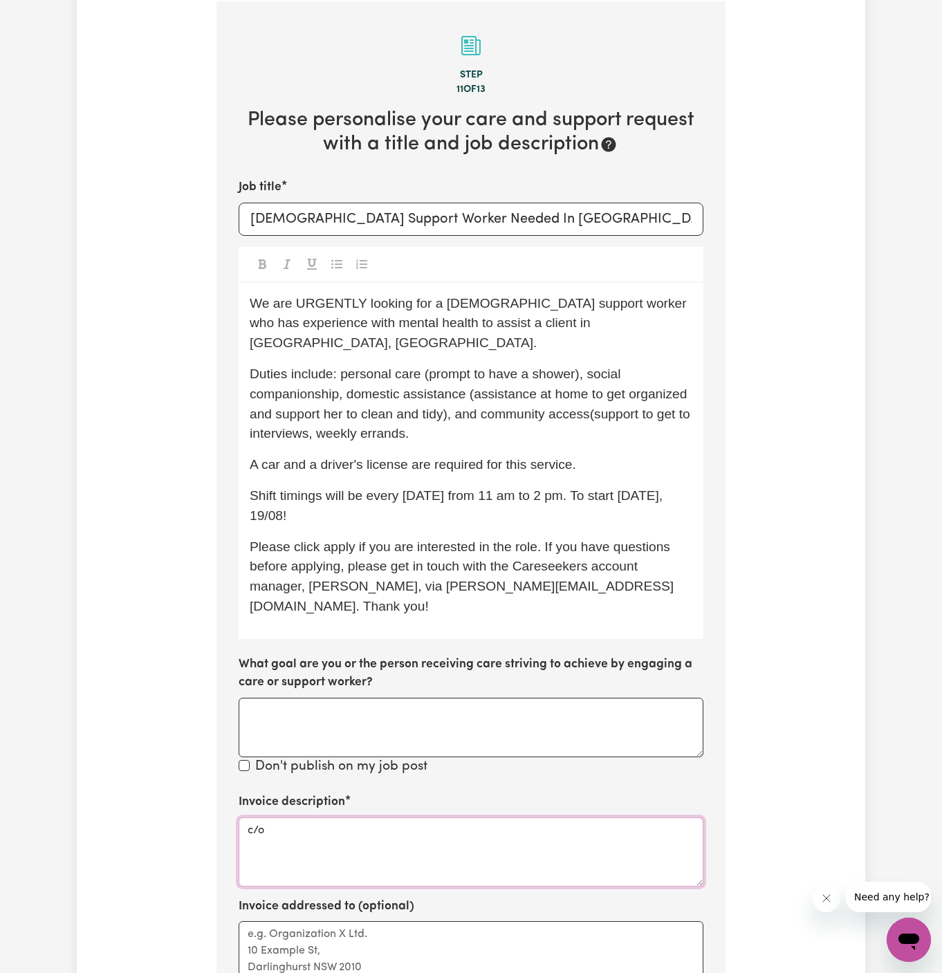
paste textarea "Astute Living Care"
click at [299, 817] on textarea "c/o Astute Living Care" at bounding box center [471, 851] width 465 height 69
type textarea "c/o Astute Living Care"
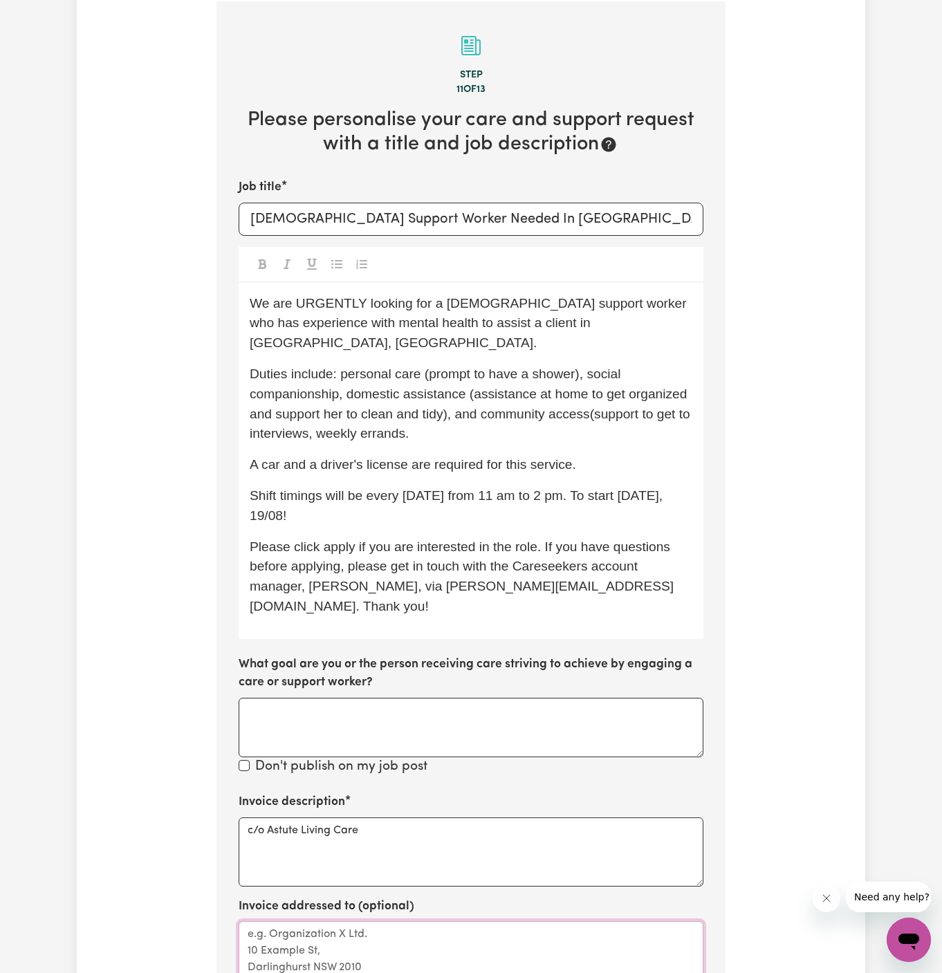
click at [323, 929] on textarea "Invoice addressed to (optional)" at bounding box center [471, 955] width 465 height 69
paste textarea "c/o Astute Living Care"
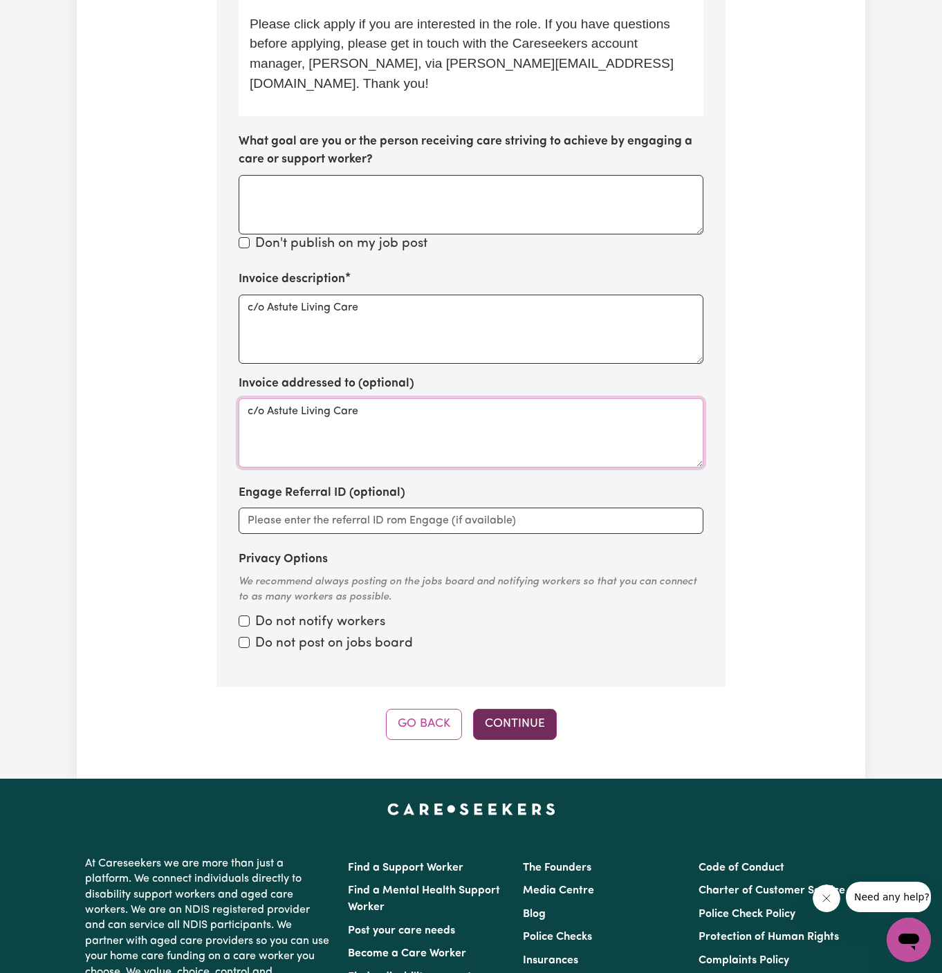
type textarea "c/o Astute Living Care"
click at [531, 709] on button "Continue" at bounding box center [515, 724] width 84 height 30
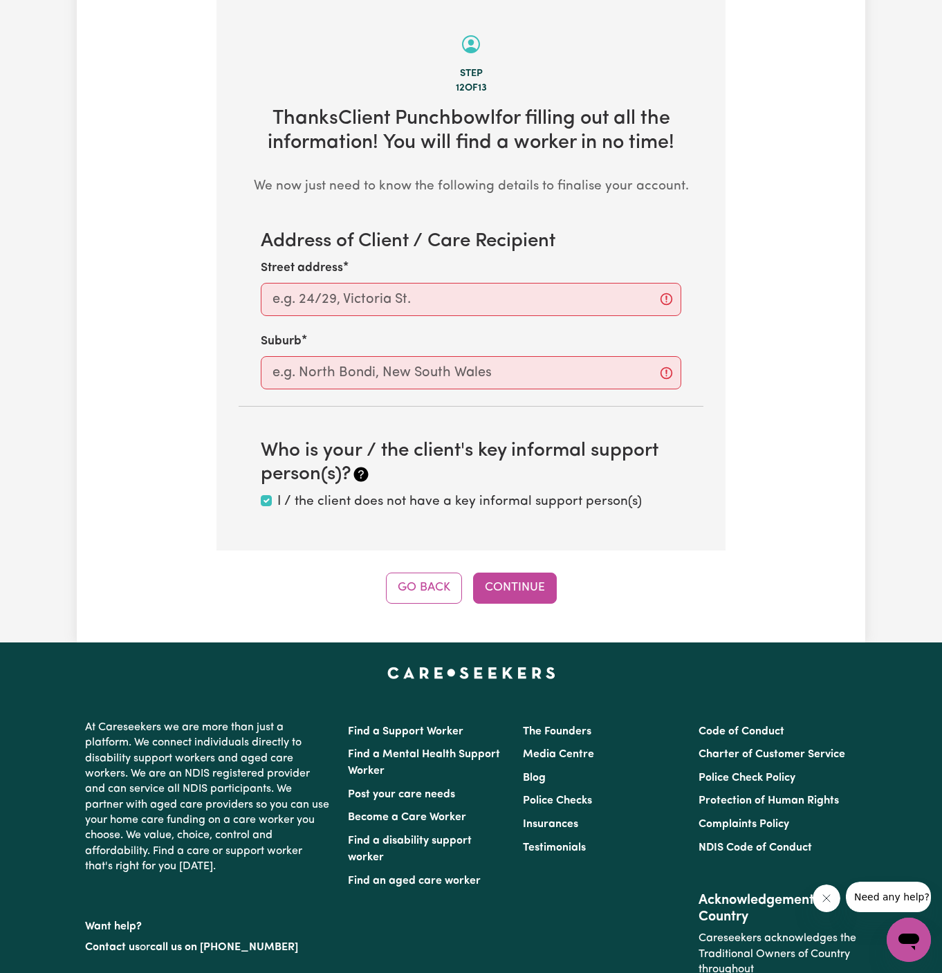
scroll to position [490, 0]
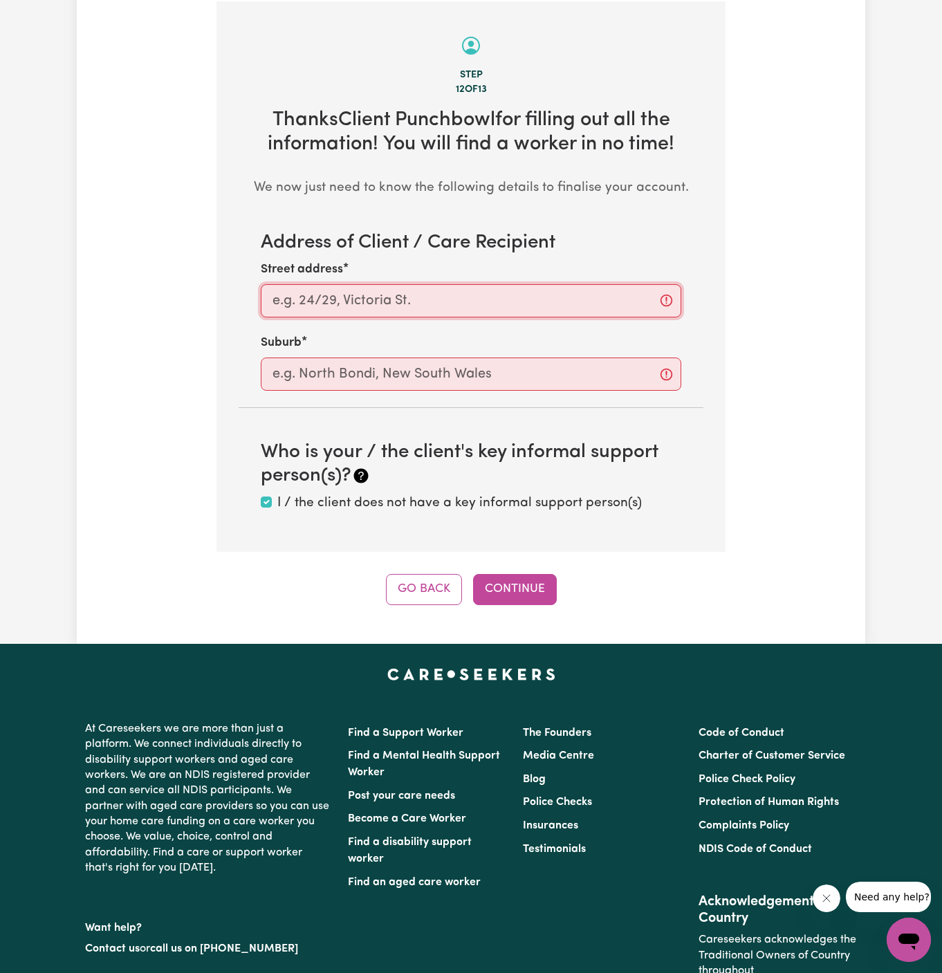
click at [445, 306] on input "Street address" at bounding box center [471, 300] width 420 height 33
click at [434, 290] on input "Street address" at bounding box center [471, 300] width 420 height 33
paste input "Punchbowl"
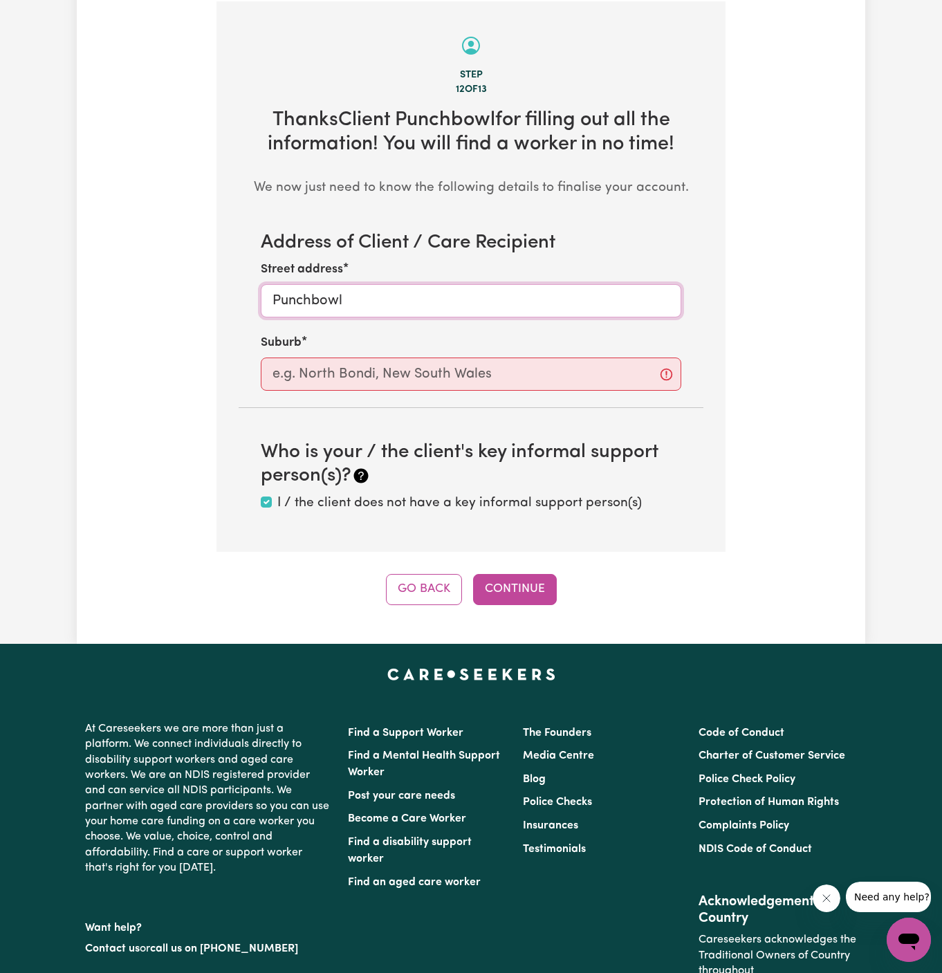
type input "Punchbowl"
click at [319, 371] on input "text" at bounding box center [471, 373] width 420 height 33
paste input "Punchbowl"
type input "Punchbowl"
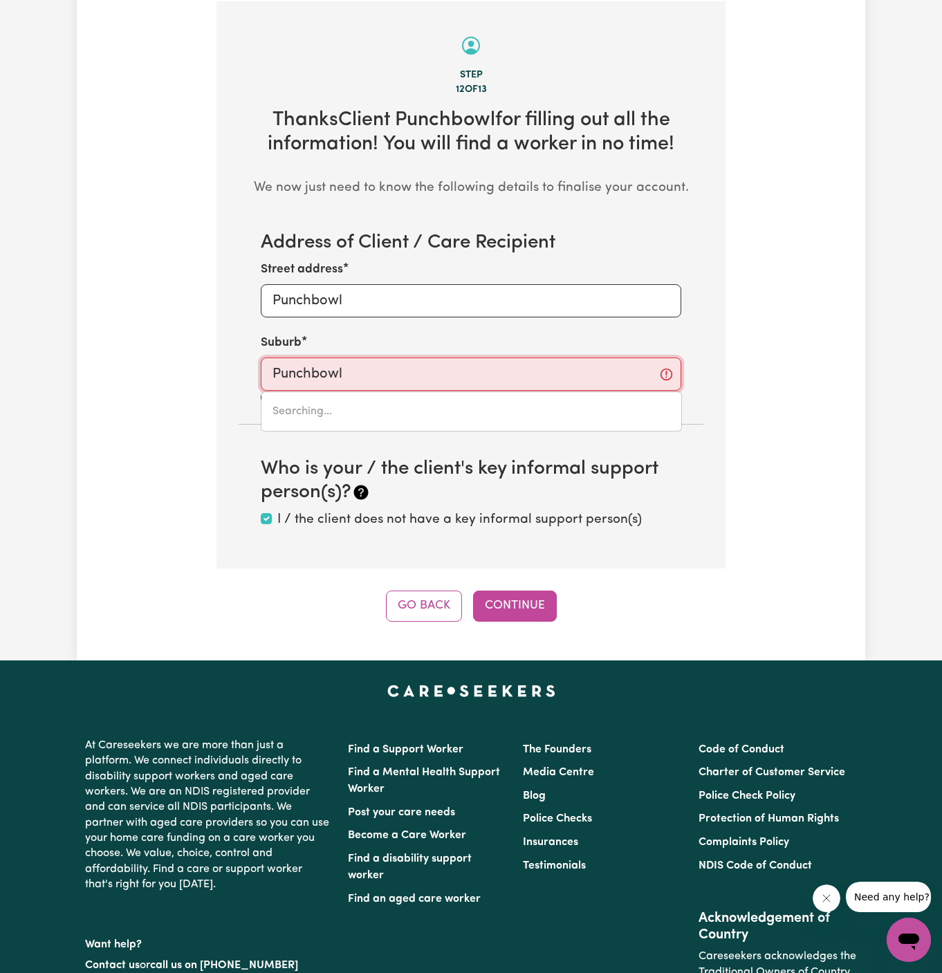
type input "Punchbowl, New South Wales, 2196"
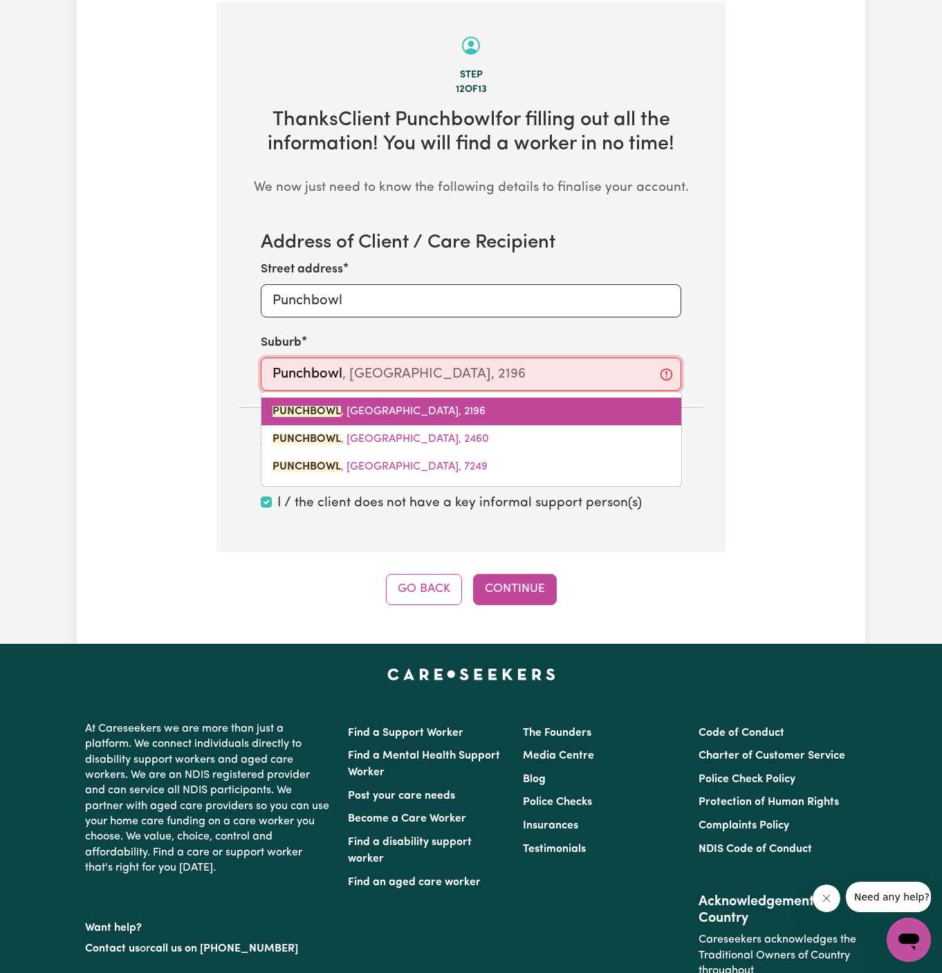
click at [434, 407] on span "PUNCHBOWL , New South Wales, 2196" at bounding box center [378, 411] width 213 height 11
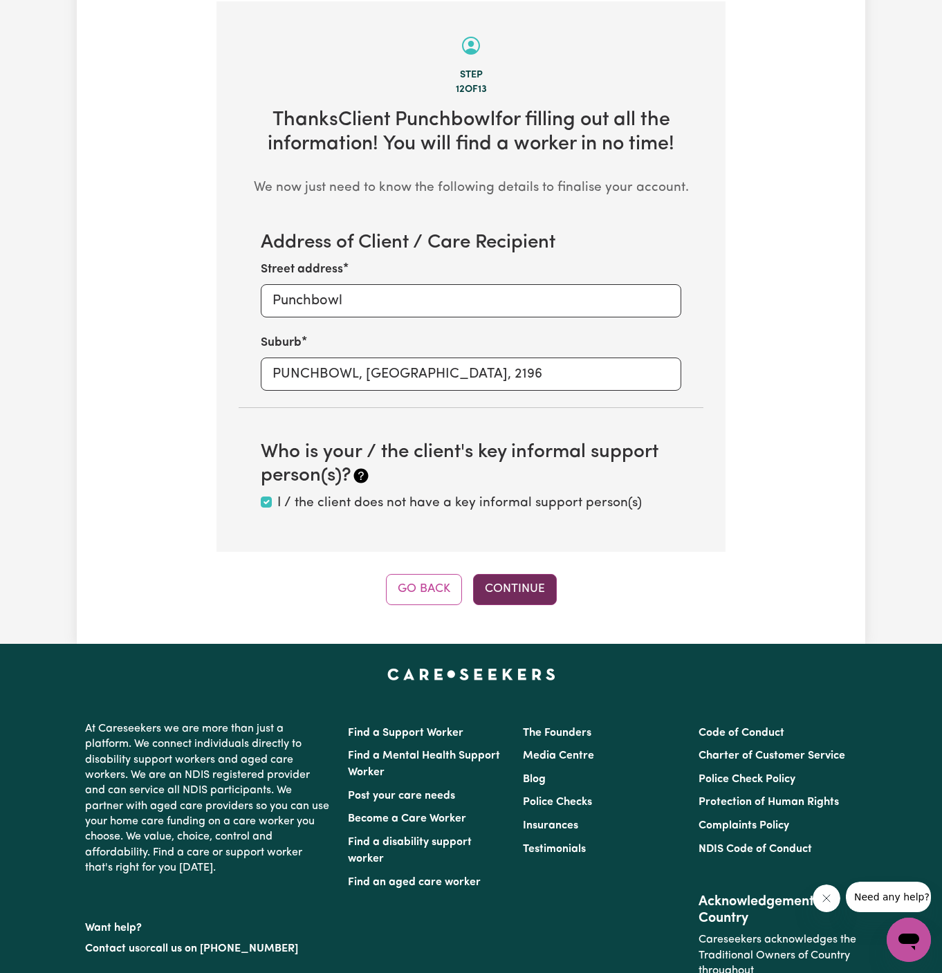
click at [520, 584] on button "Continue" at bounding box center [515, 589] width 84 height 30
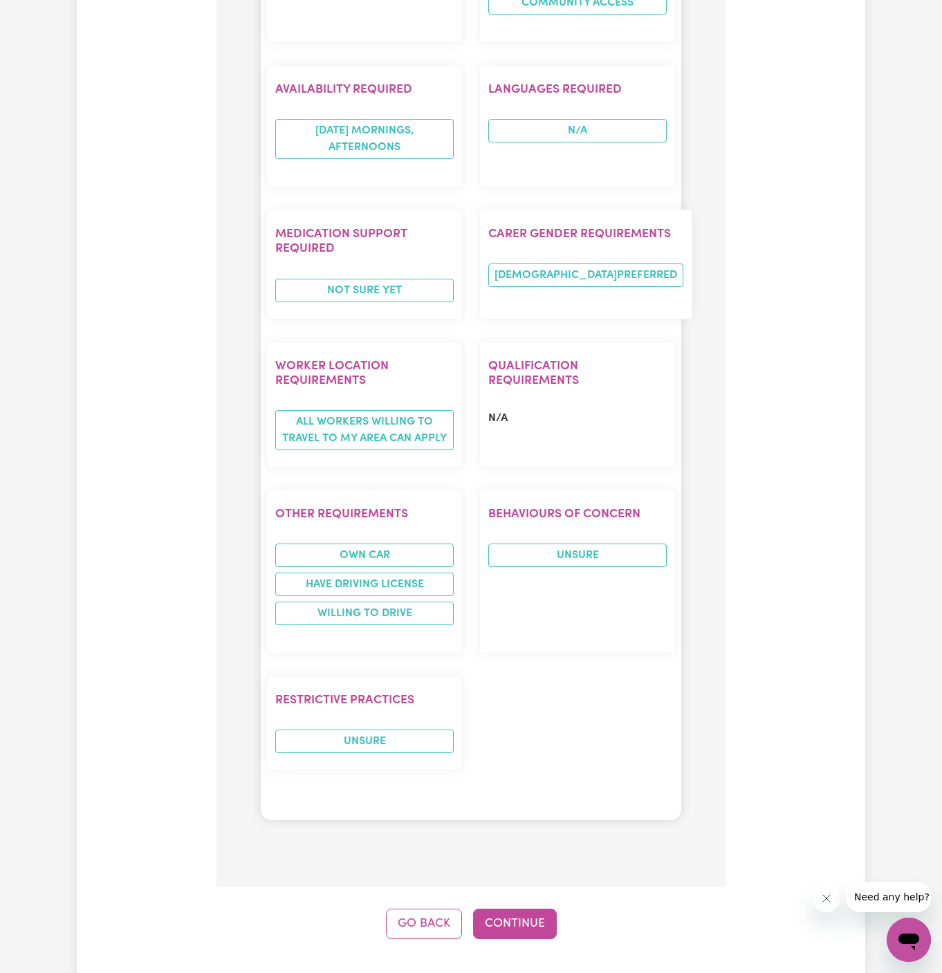
scroll to position [2058, 0]
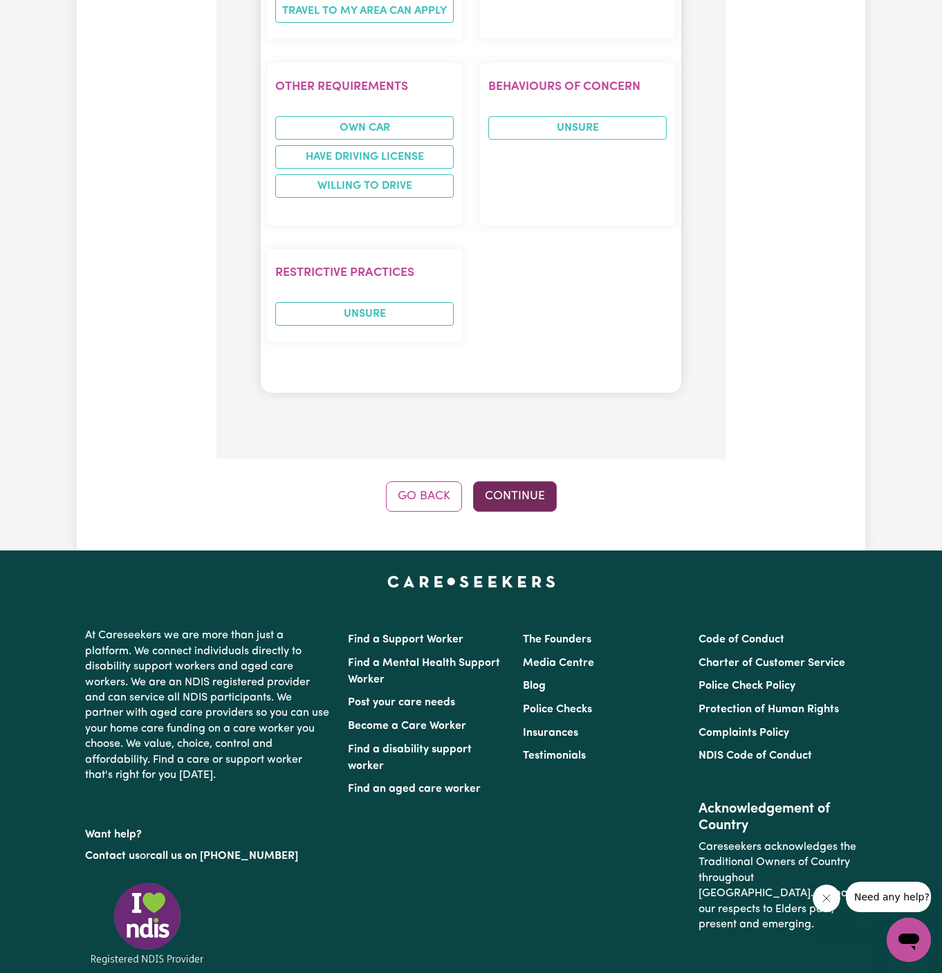
click at [511, 481] on button "Continue" at bounding box center [515, 496] width 84 height 30
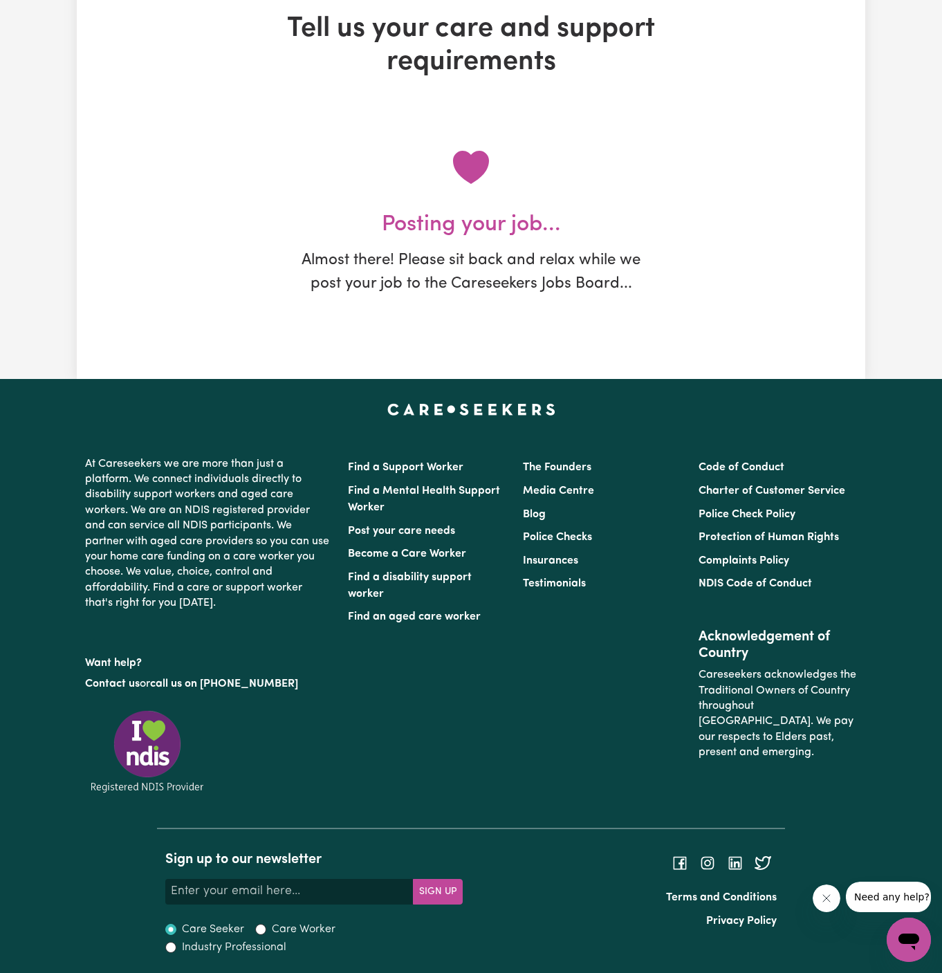
scroll to position [0, 0]
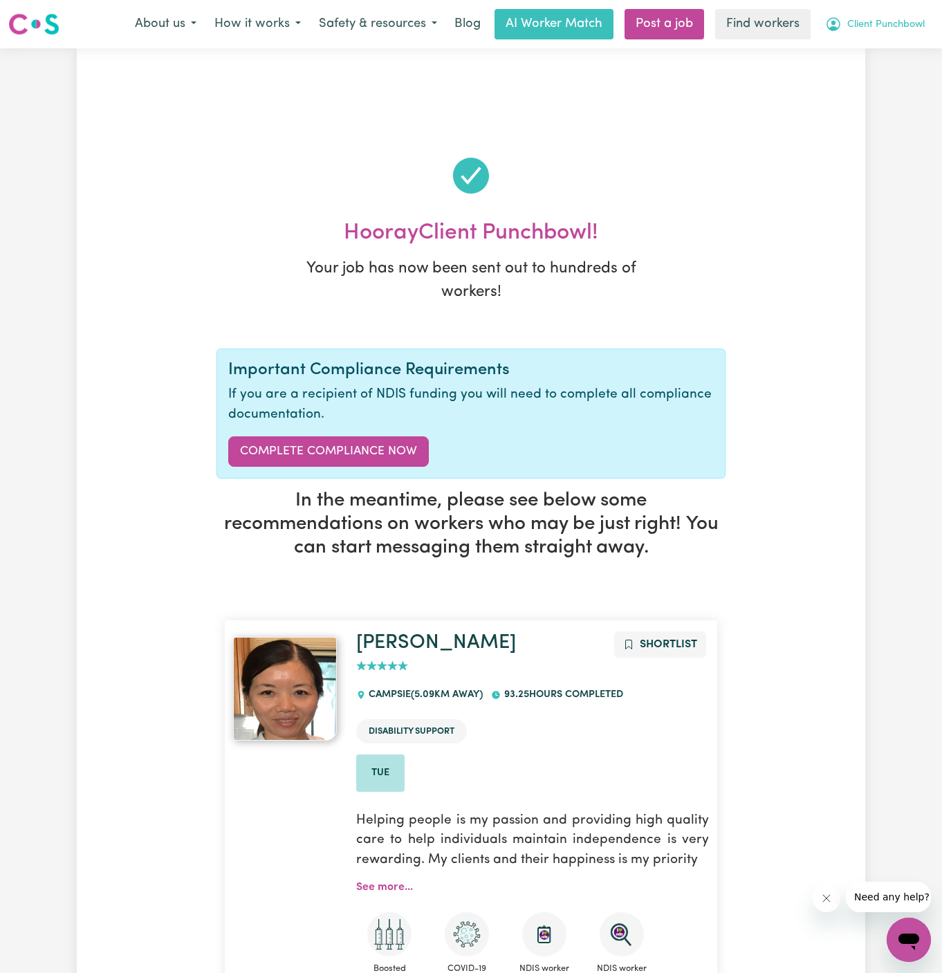
click at [889, 24] on span "Client Punchbowl" at bounding box center [885, 24] width 77 height 15
click at [868, 53] on link "My Dashboard" at bounding box center [877, 54] width 109 height 26
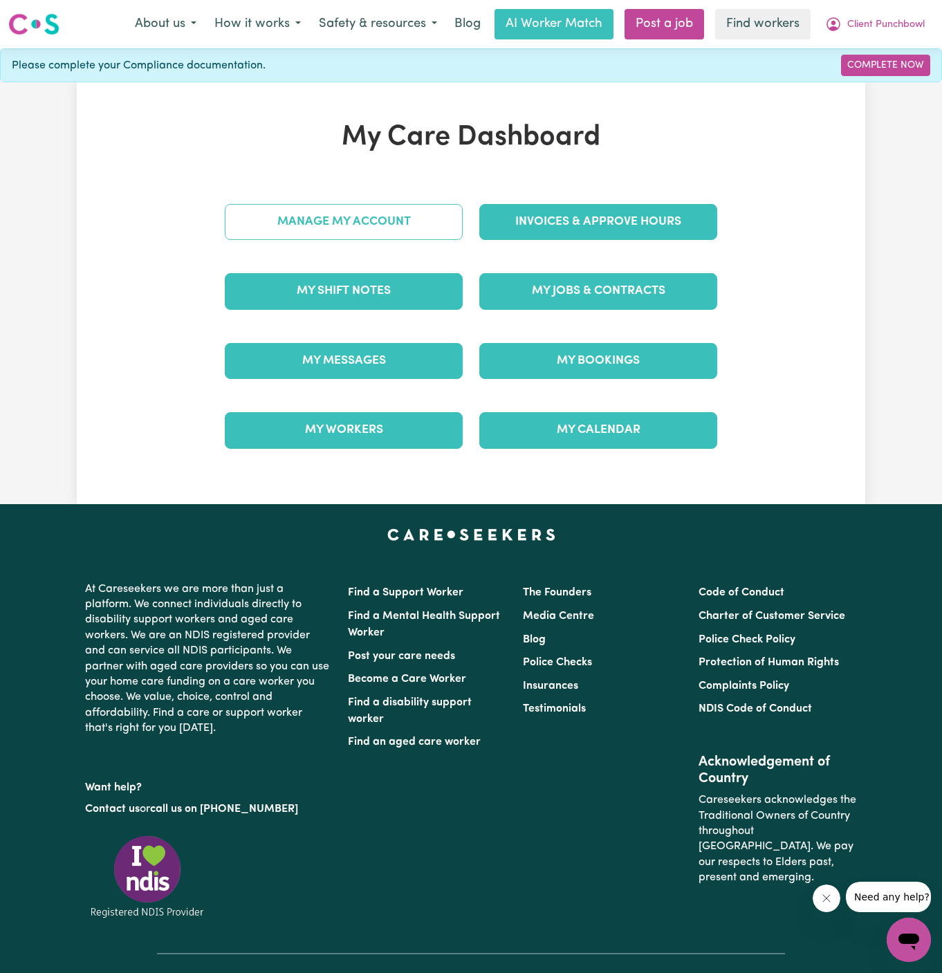
click at [397, 204] on link "Manage My Account" at bounding box center [344, 222] width 238 height 36
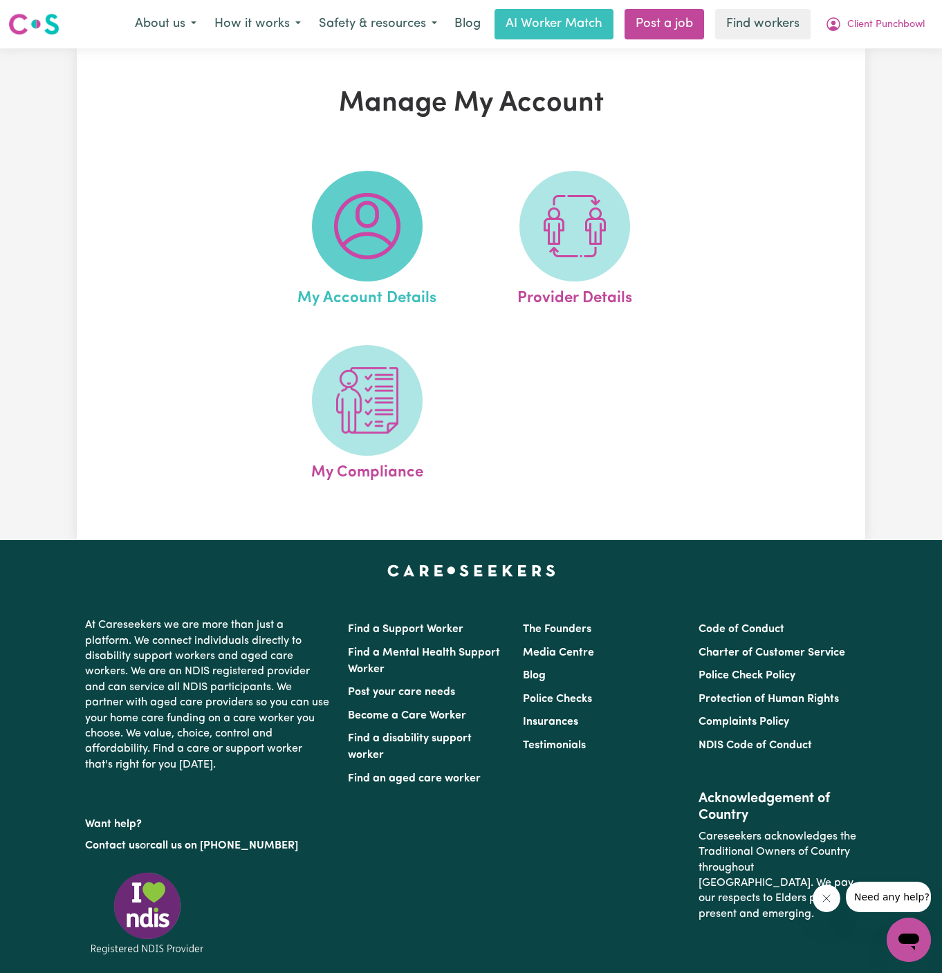
click at [355, 224] on img at bounding box center [367, 226] width 66 height 66
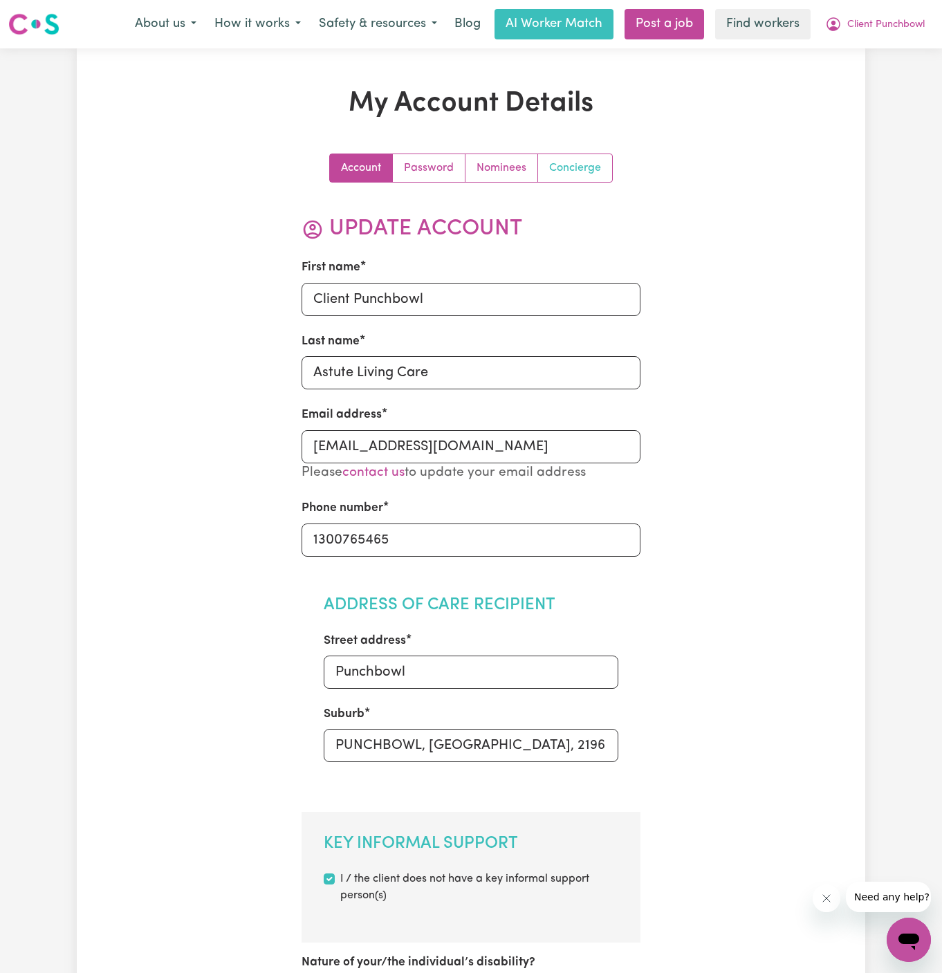
click at [584, 169] on link "Concierge" at bounding box center [575, 168] width 74 height 28
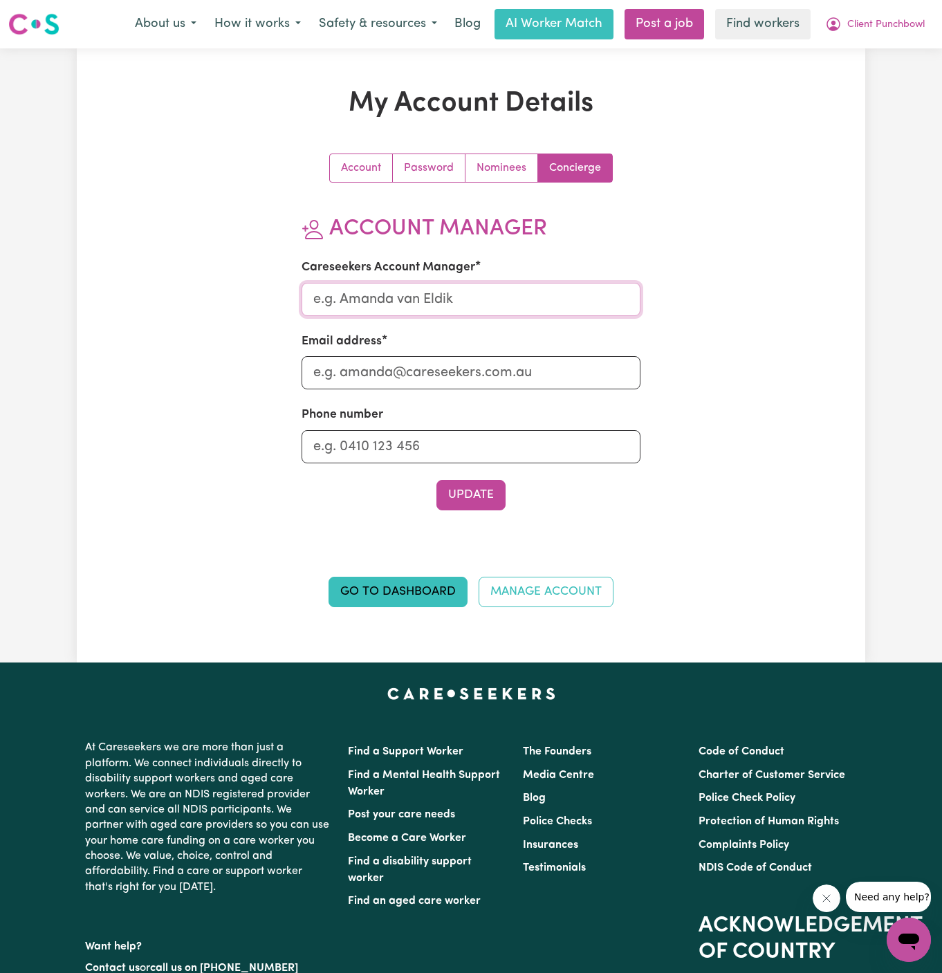
click at [416, 293] on input "Careseekers Account Manager" at bounding box center [470, 299] width 339 height 33
click at [408, 302] on input "Dyan" at bounding box center [470, 299] width 339 height 33
type input "Annie"
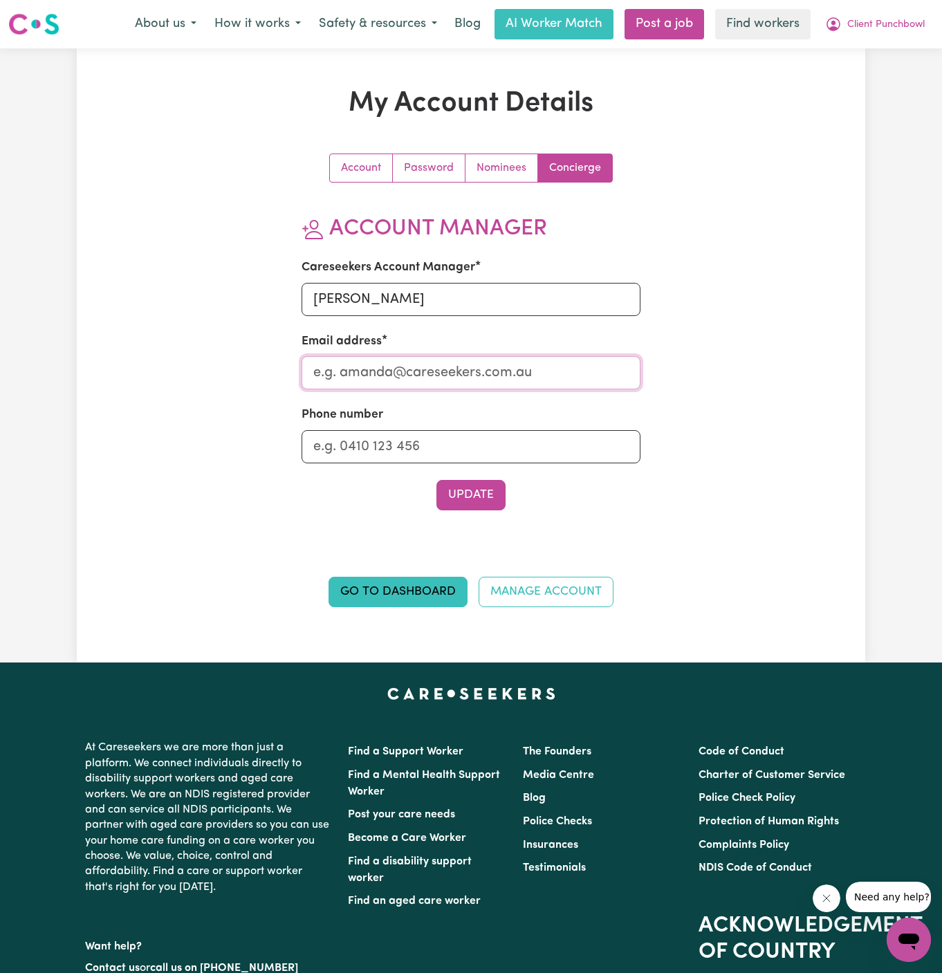
click at [434, 379] on input "Email address" at bounding box center [470, 372] width 339 height 33
type input "annie@careseekers.com.au"
click at [459, 443] on input "Phone number" at bounding box center [470, 446] width 339 height 33
type input "1300765465"
click at [483, 488] on button "Update" at bounding box center [470, 495] width 69 height 30
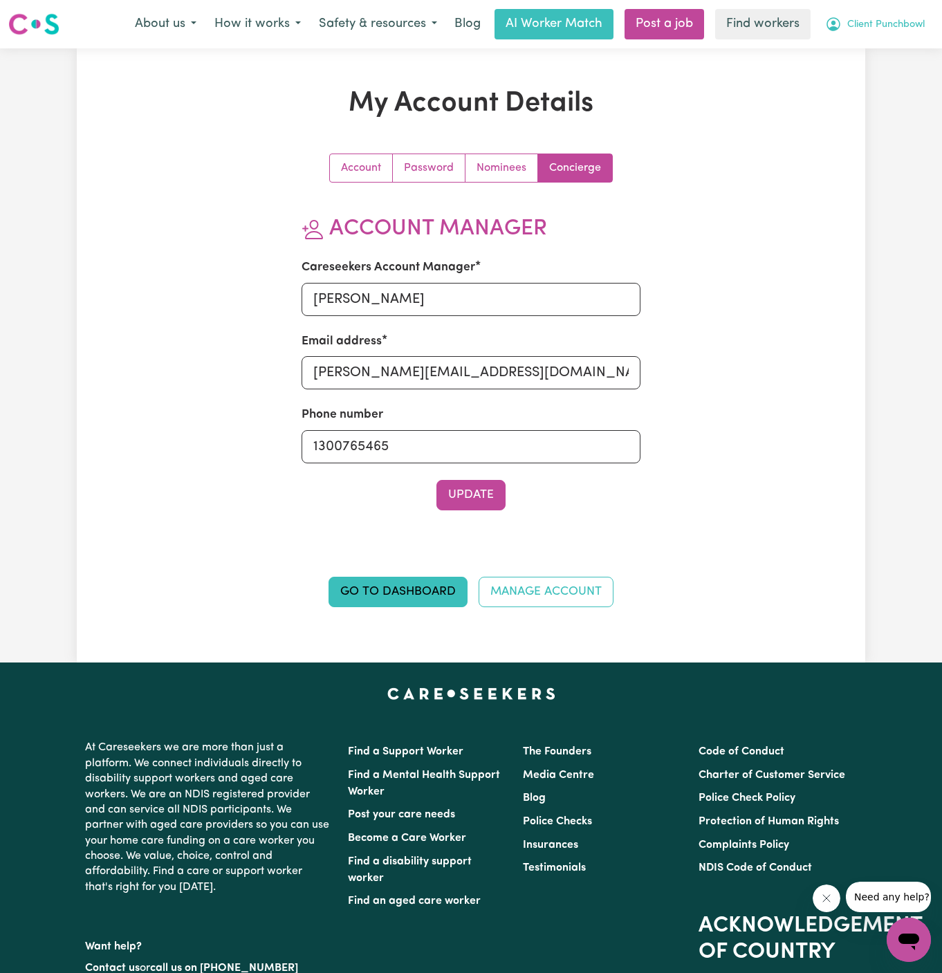
click at [903, 20] on span "Client Punchbowl" at bounding box center [885, 24] width 77 height 15
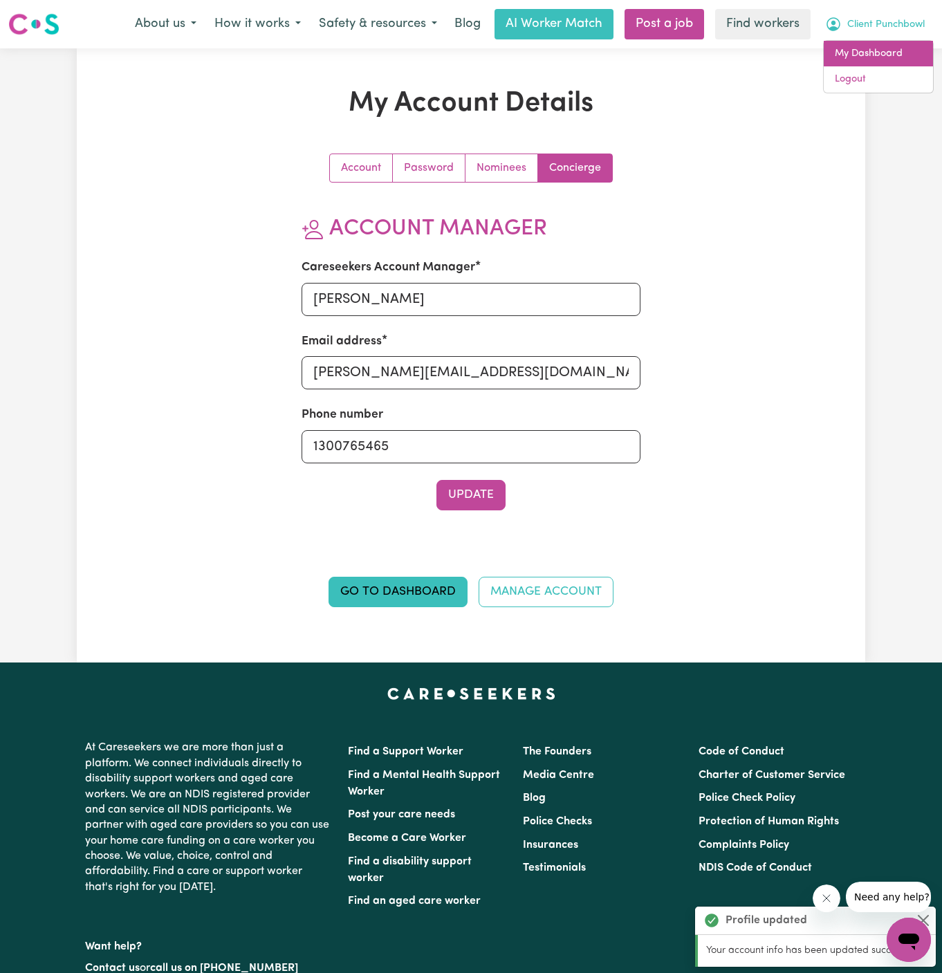
click at [902, 48] on link "My Dashboard" at bounding box center [877, 54] width 109 height 26
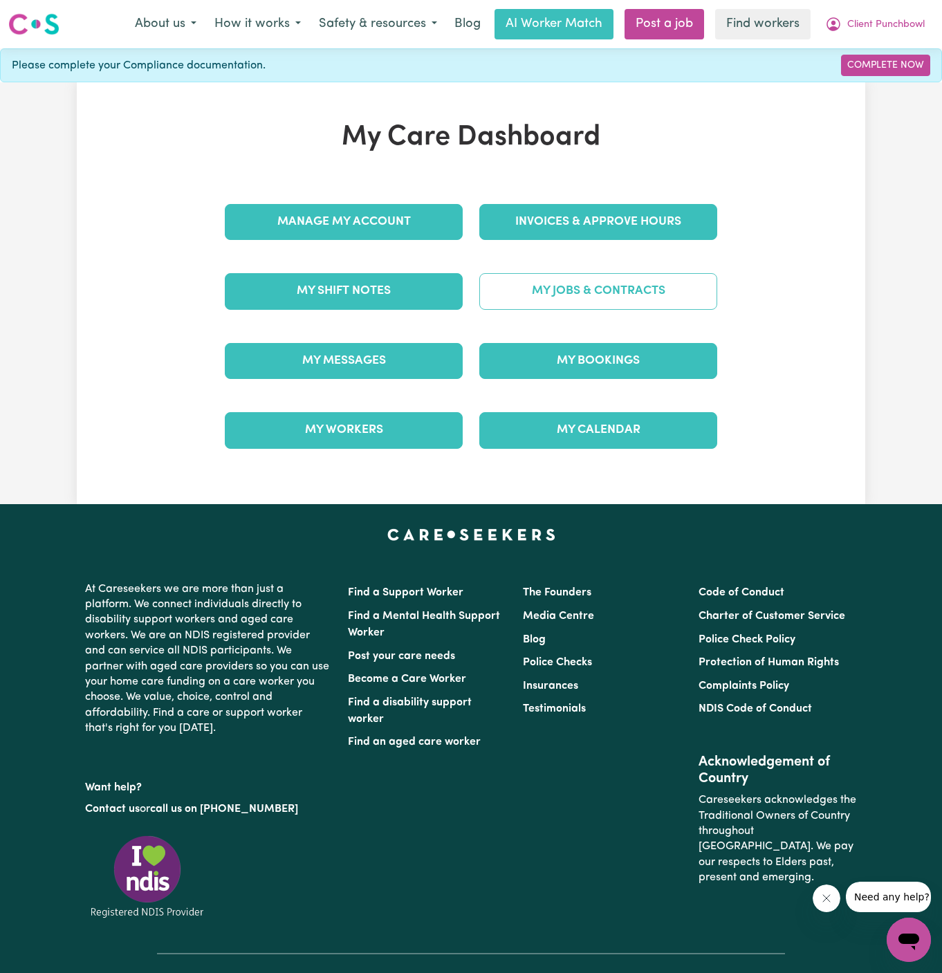
click at [624, 277] on link "My Jobs & Contracts" at bounding box center [598, 291] width 238 height 36
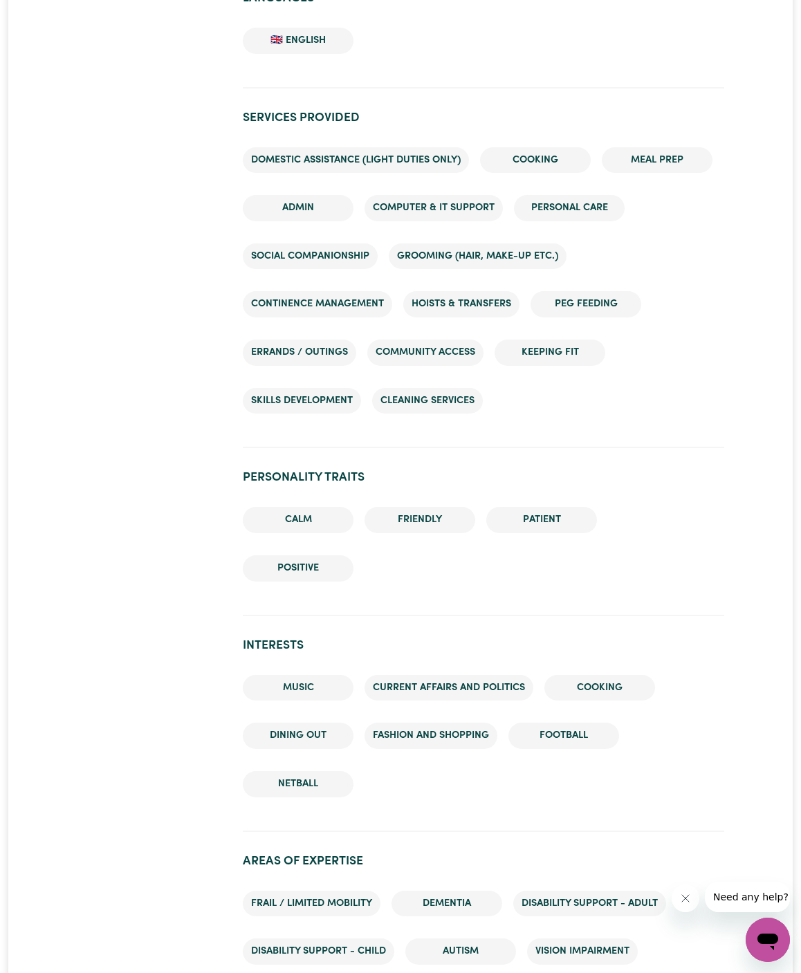
scroll to position [1247, 0]
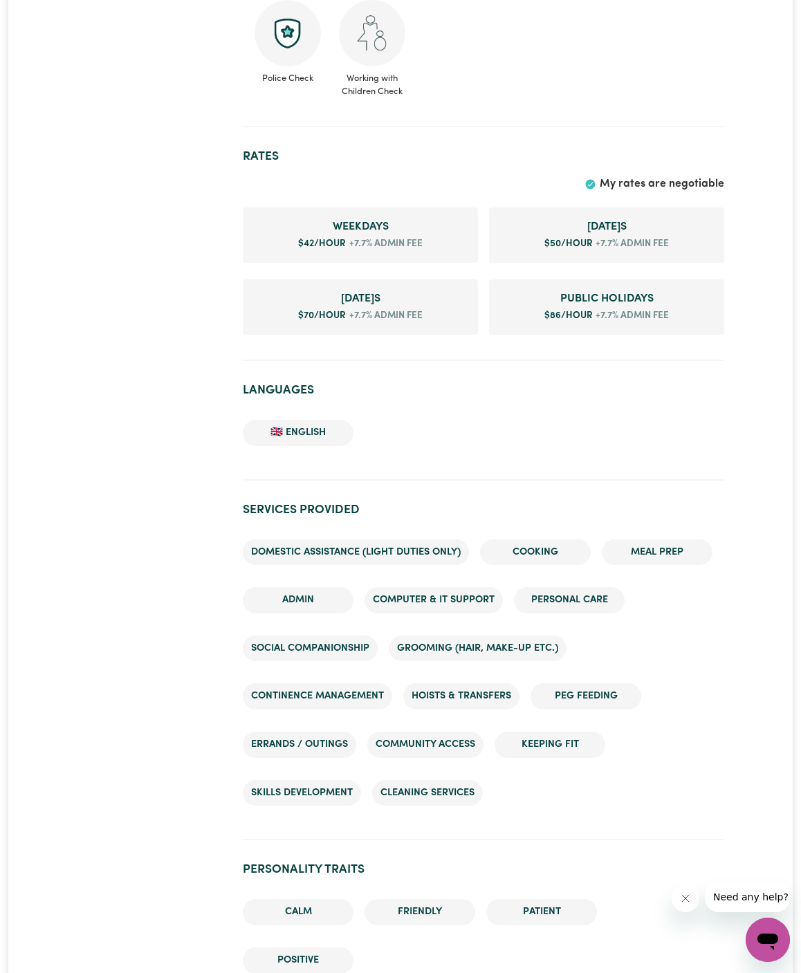
scroll to position [869, 0]
